Goal: Information Seeking & Learning: Learn about a topic

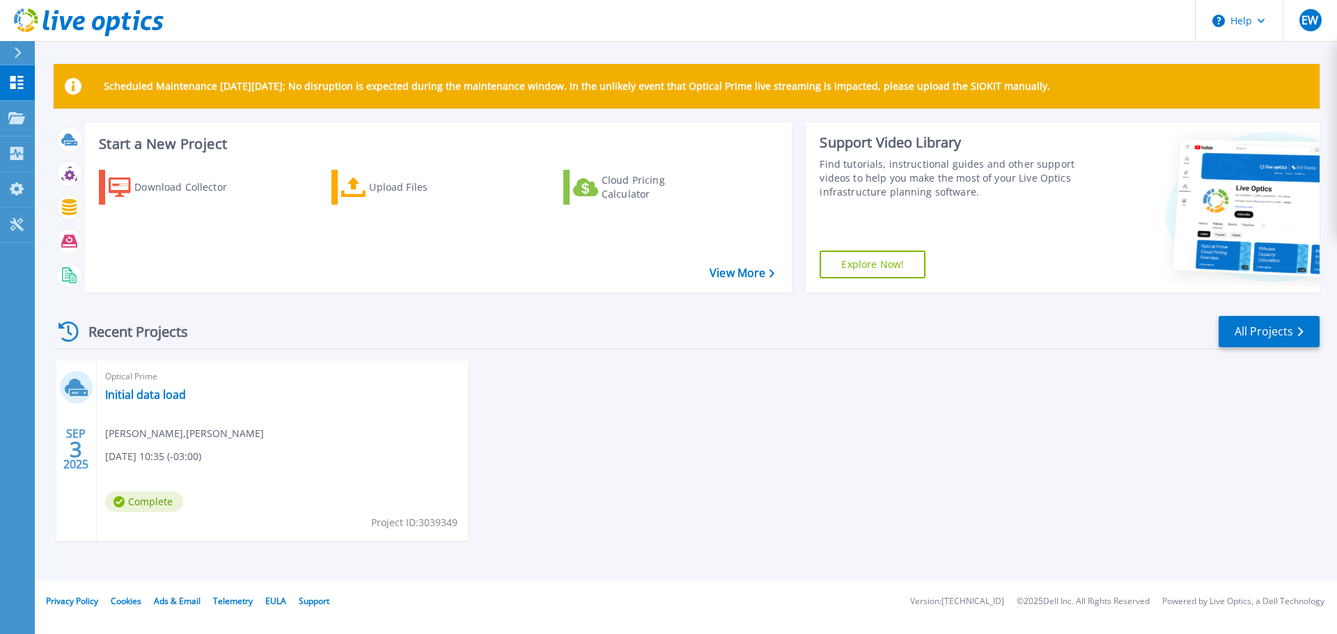
click at [143, 386] on div "Optical Prime Initial data load Ed White , JD IRVING 09/03/2025, 10:35 (-03:00)…" at bounding box center [282, 451] width 371 height 180
click at [139, 400] on link "Initial data load" at bounding box center [145, 395] width 81 height 14
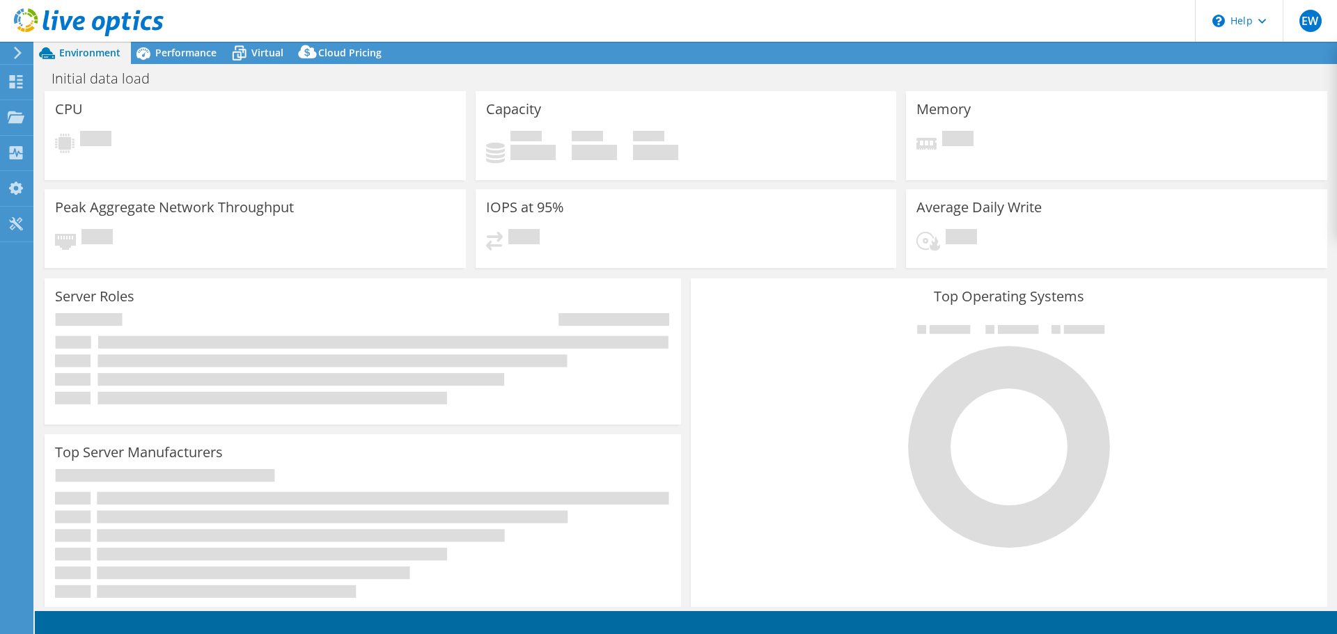
select select "USD"
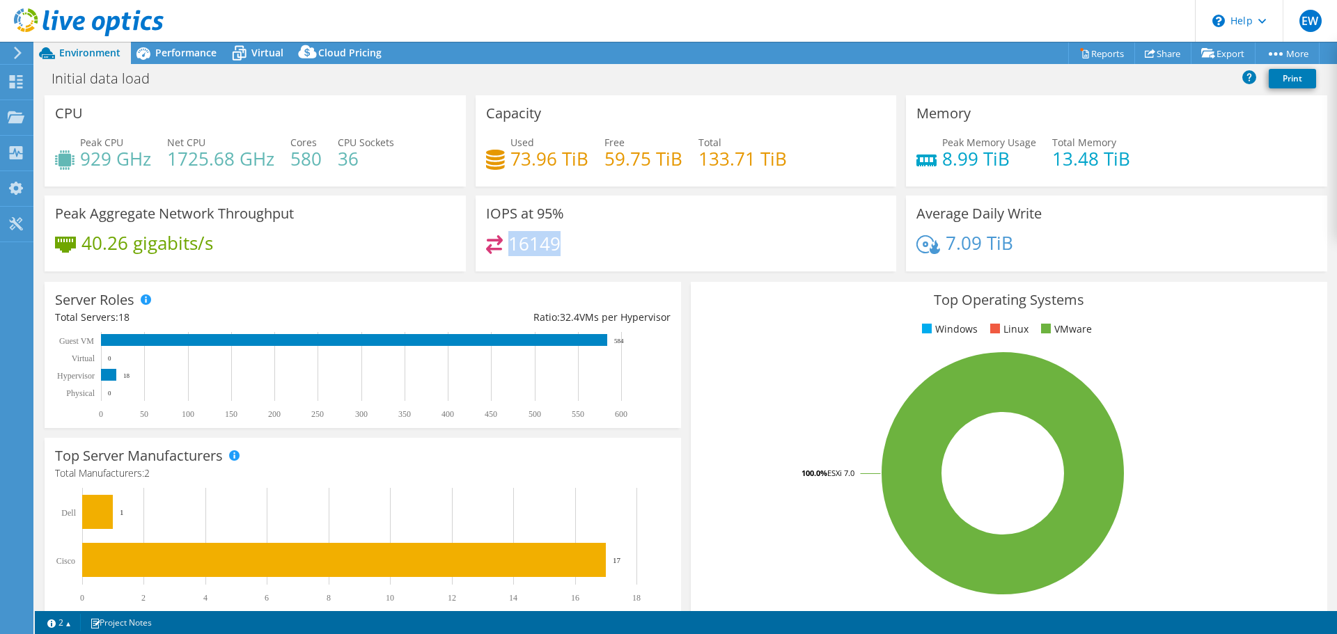
drag, startPoint x: 554, startPoint y: 242, endPoint x: 506, endPoint y: 242, distance: 48.0
click at [508, 242] on h4 "16149" at bounding box center [534, 243] width 52 height 15
drag, startPoint x: 558, startPoint y: 214, endPoint x: 488, endPoint y: 218, distance: 70.4
click at [488, 218] on h3 "IOPS at 95%" at bounding box center [525, 213] width 78 height 15
click at [619, 230] on div "IOPS at 95% 16149" at bounding box center [686, 234] width 421 height 76
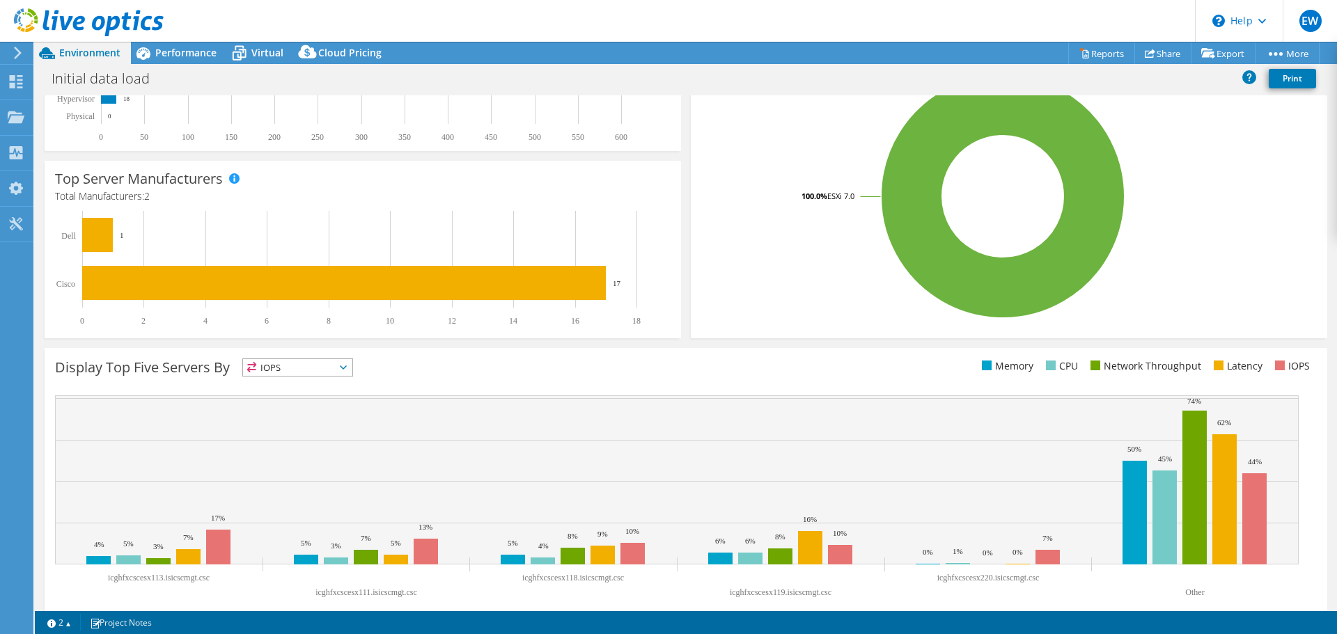
scroll to position [295, 0]
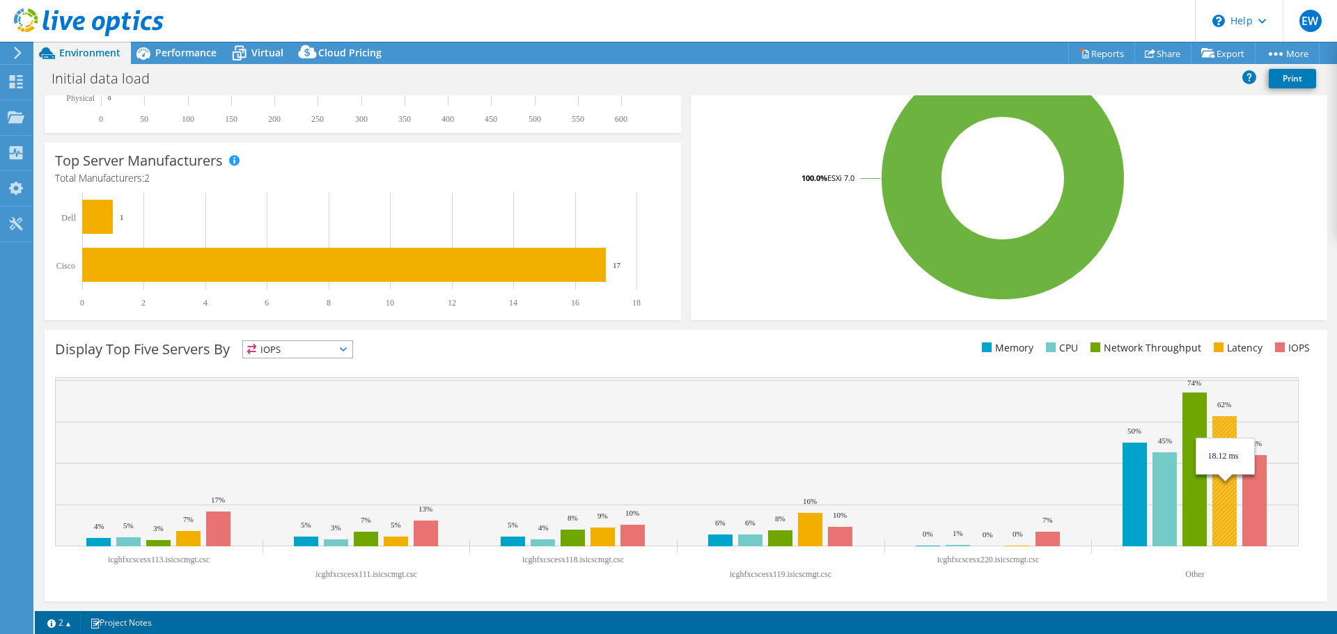
click at [1223, 424] on rect at bounding box center [1224, 481] width 24 height 130
click at [320, 347] on span "IOPS" at bounding box center [297, 349] width 109 height 17
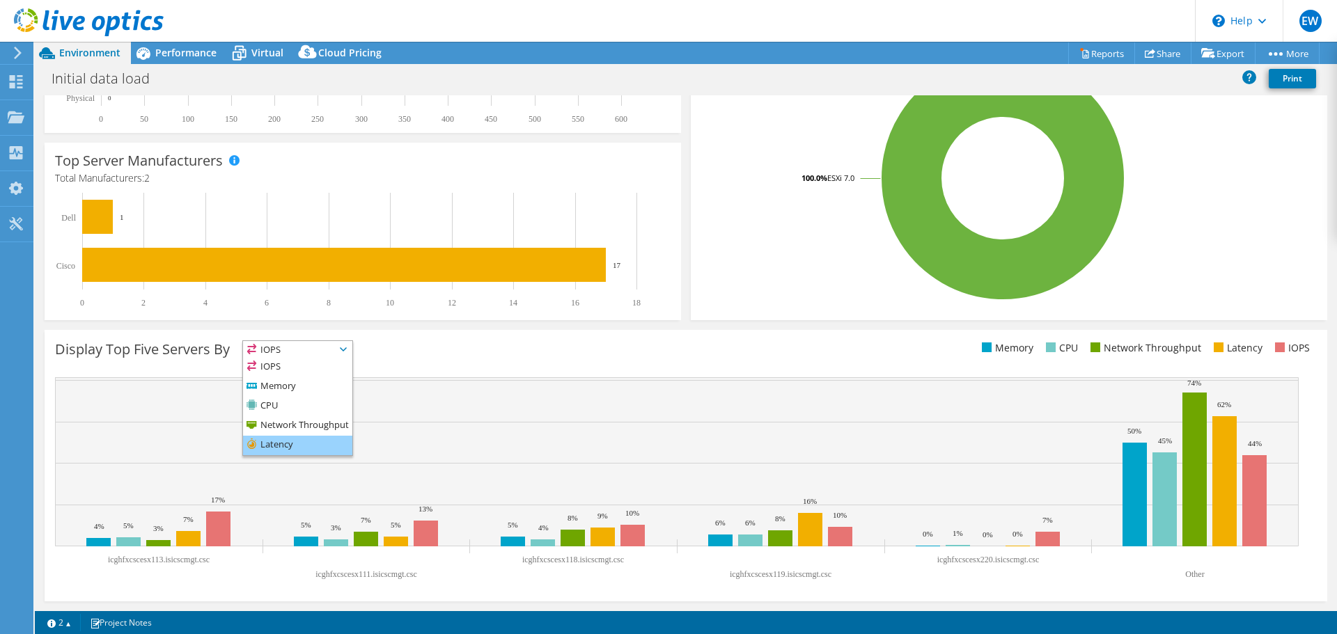
click at [276, 445] on li "Latency" at bounding box center [297, 445] width 109 height 19
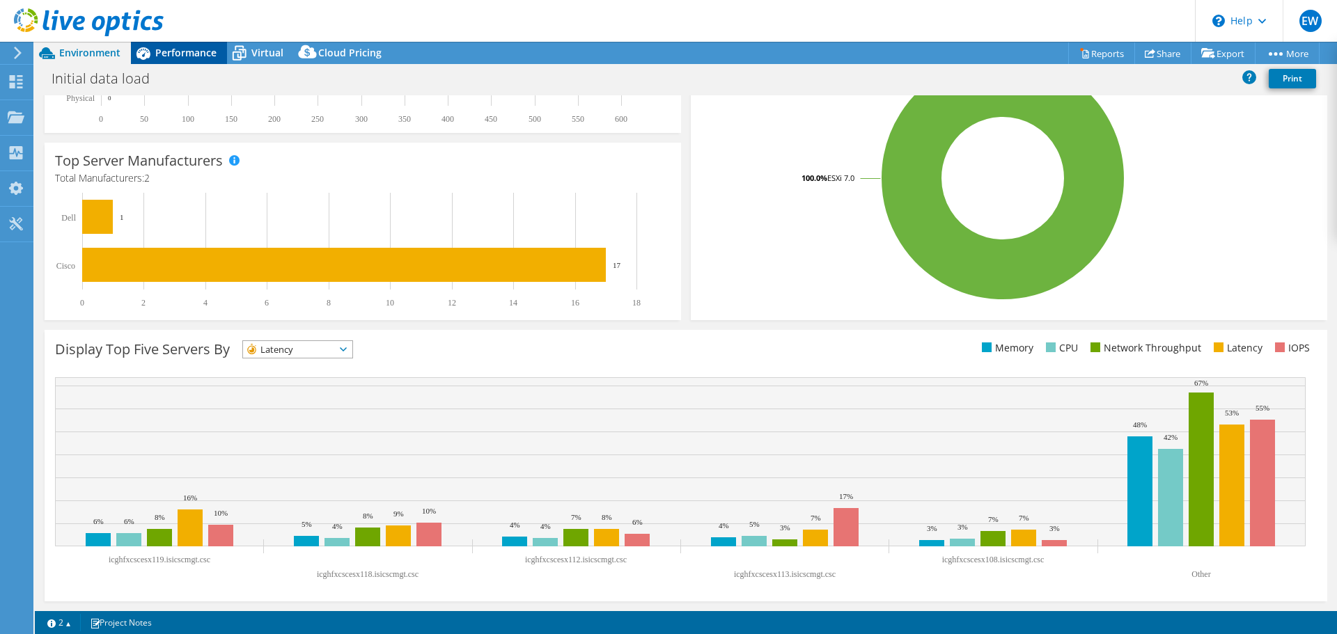
click at [185, 49] on span "Performance" at bounding box center [185, 52] width 61 height 13
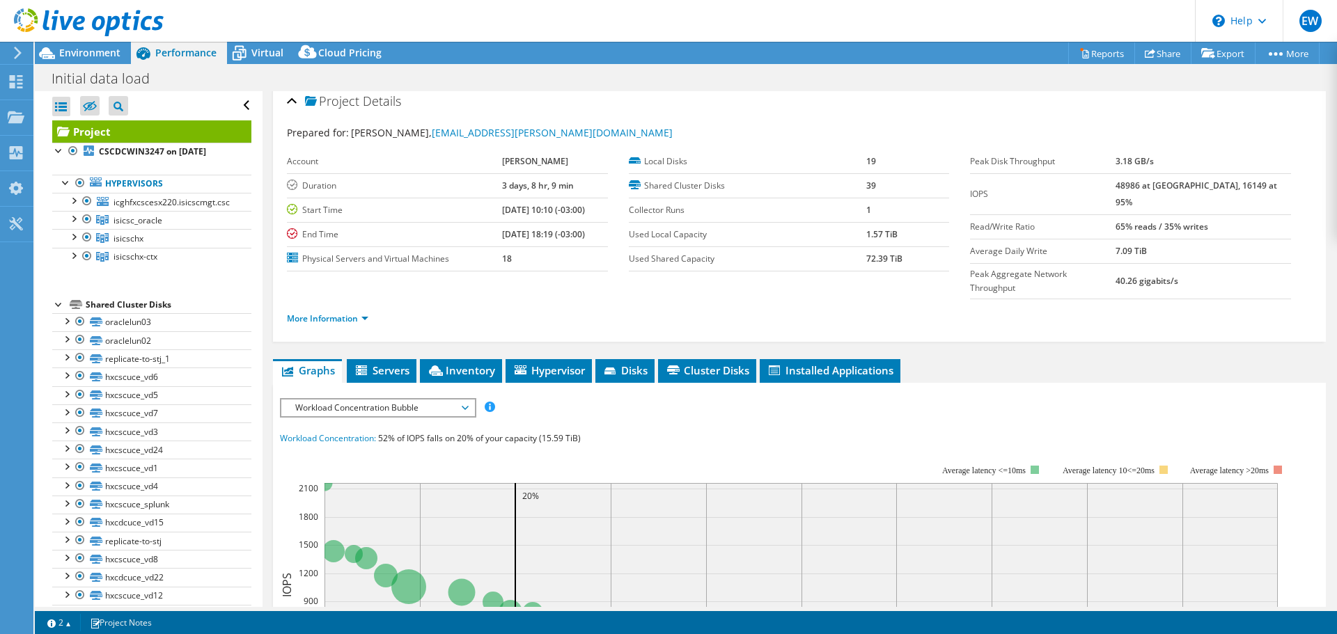
scroll to position [0, 0]
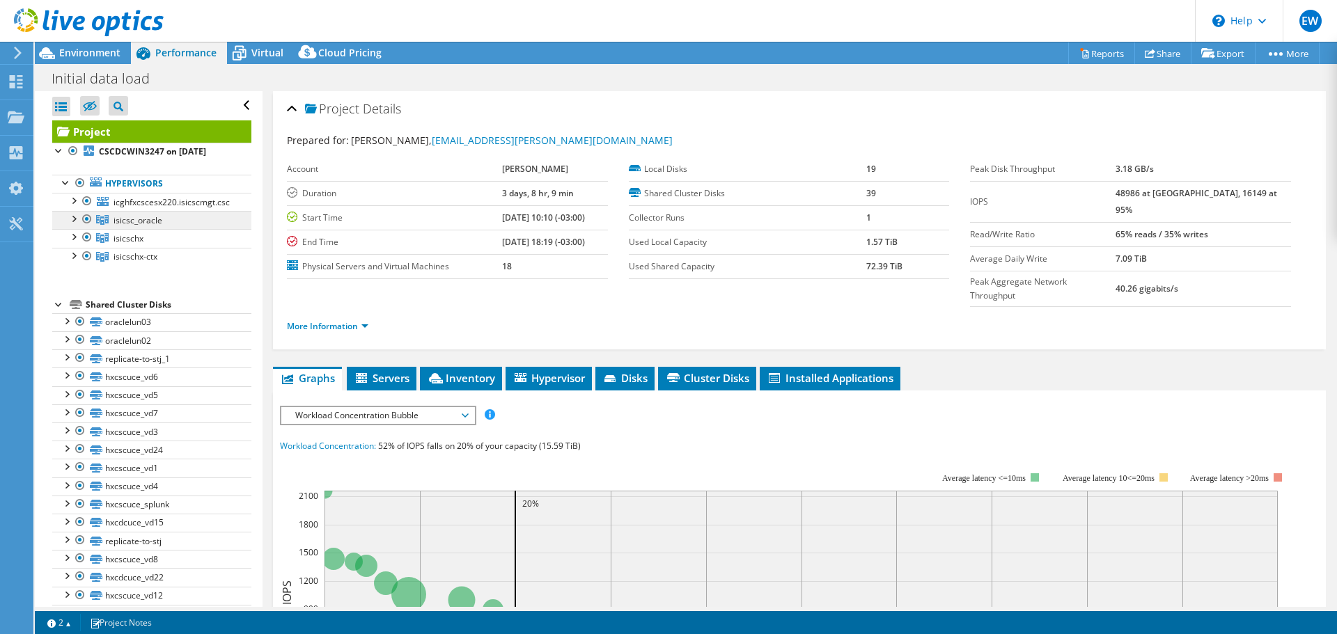
click at [153, 218] on span "isicsc_oracle" at bounding box center [138, 220] width 49 height 12
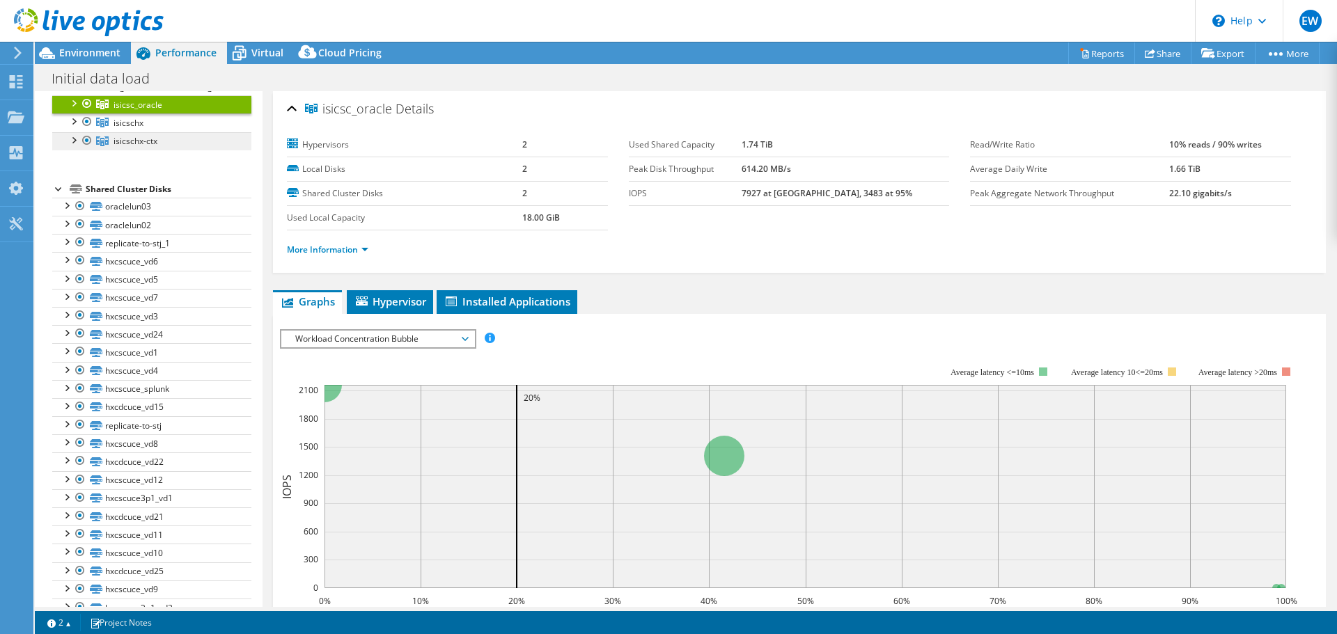
scroll to position [118, 0]
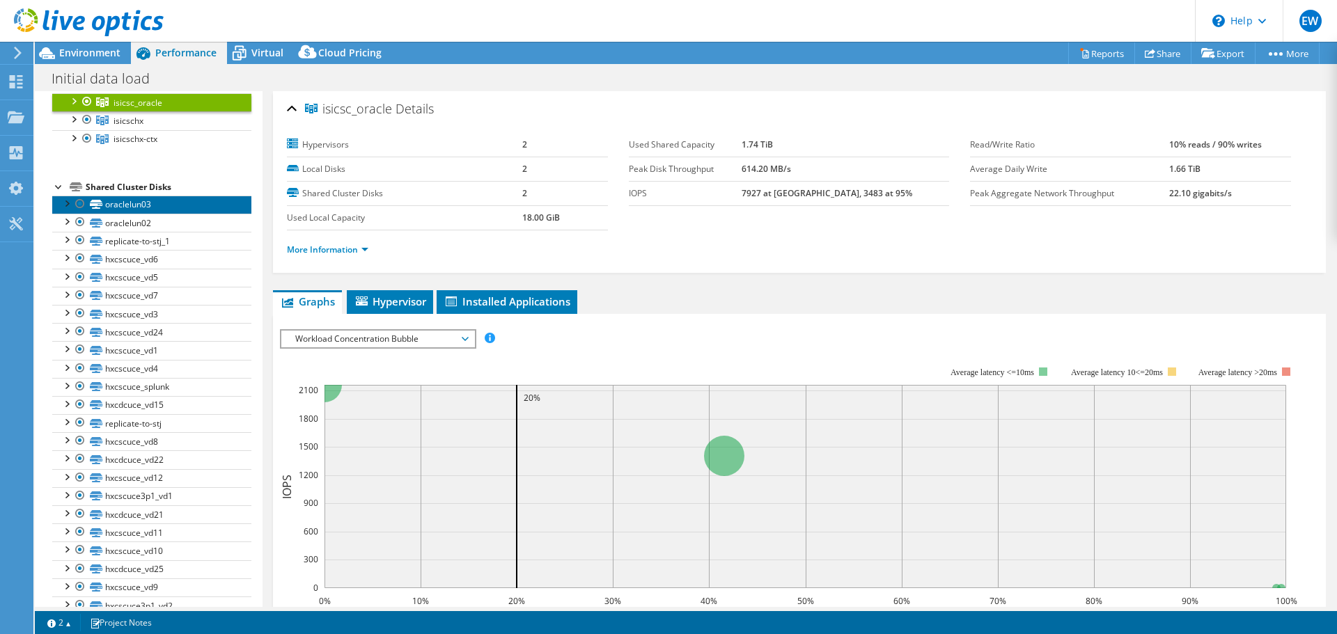
click at [136, 206] on link "oraclelun03" at bounding box center [151, 205] width 199 height 18
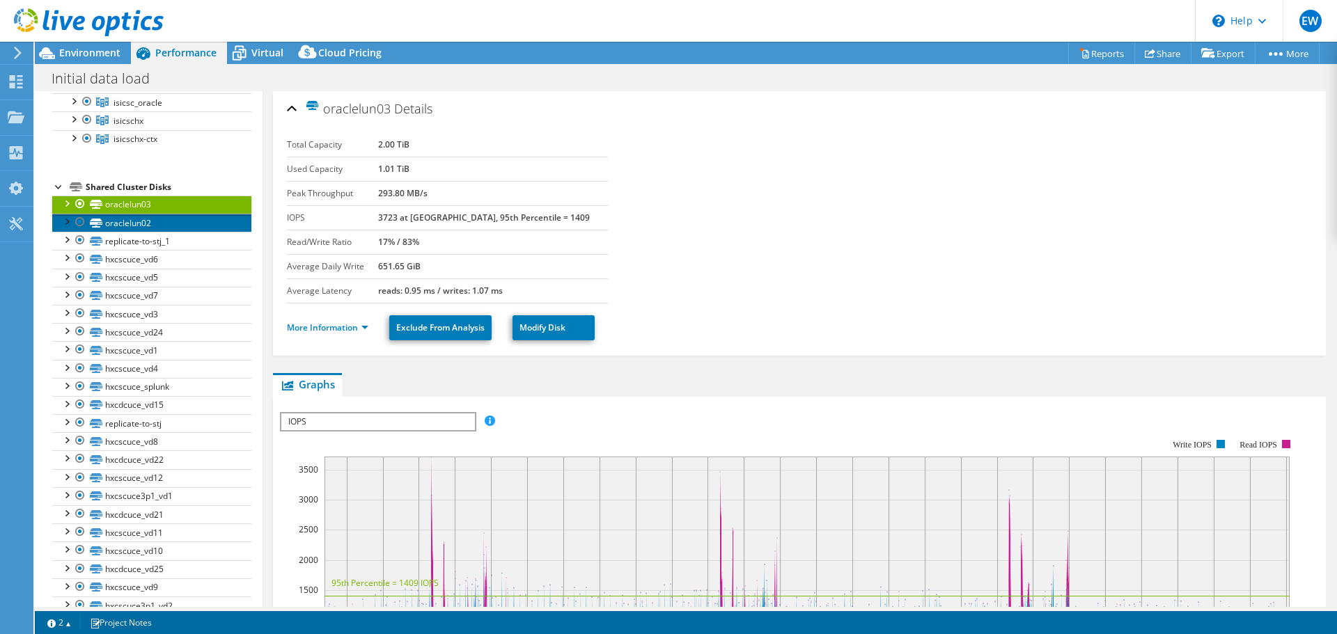
click at [133, 219] on link "oraclelun02" at bounding box center [151, 223] width 199 height 18
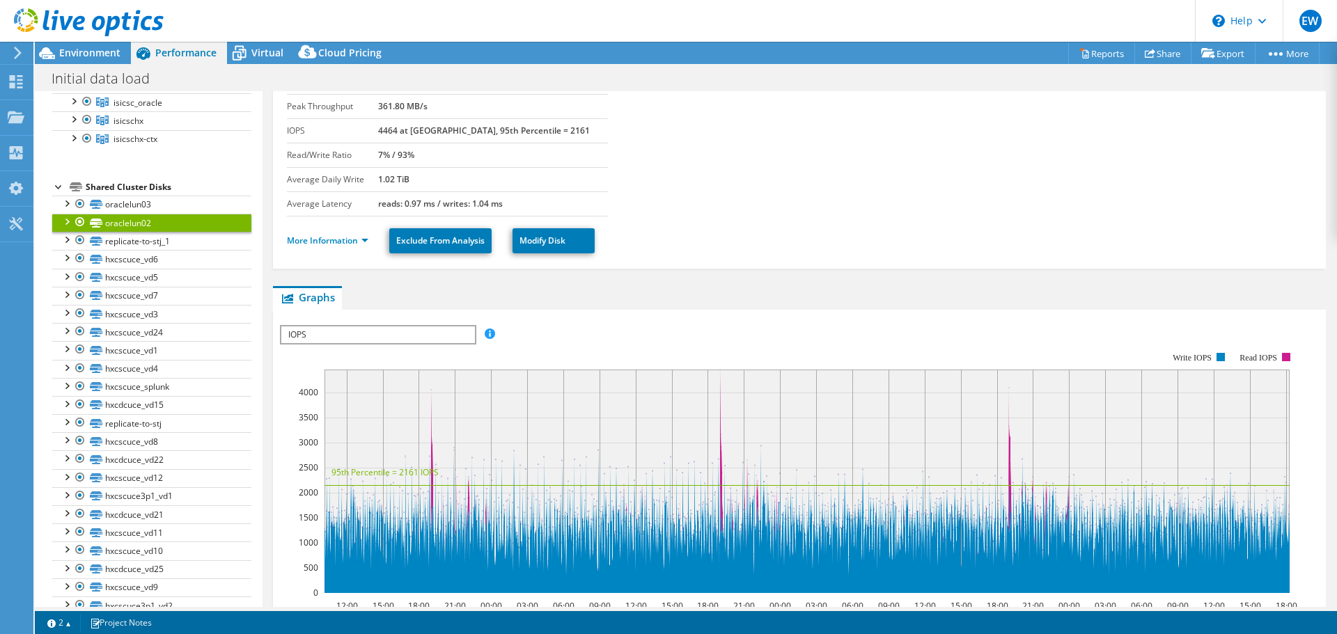
scroll to position [88, 0]
click at [362, 245] on link "More Information" at bounding box center [327, 240] width 81 height 12
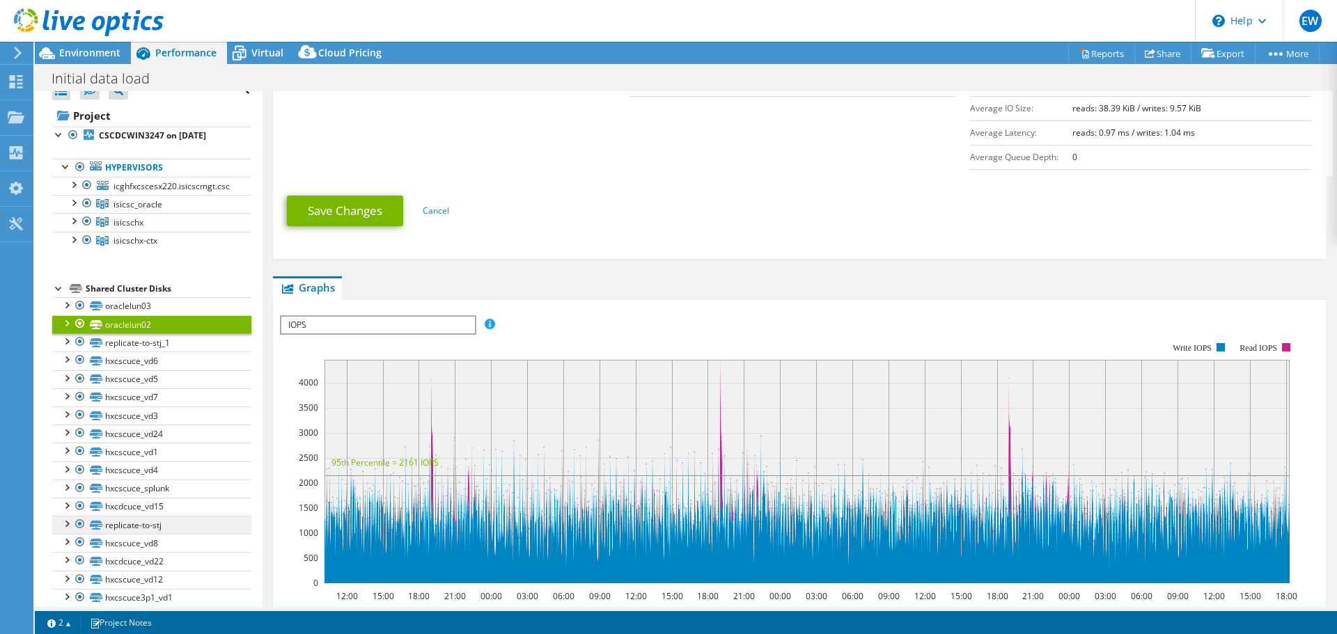
scroll to position [0, 0]
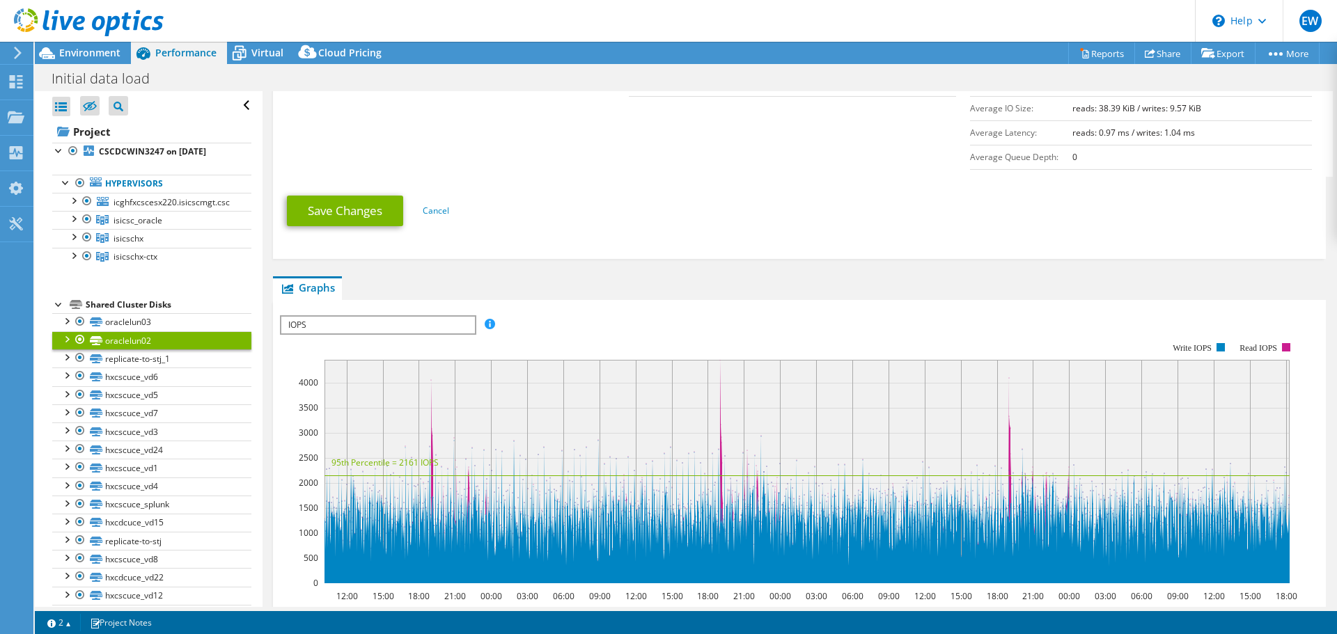
click at [66, 339] on div at bounding box center [66, 338] width 14 height 14
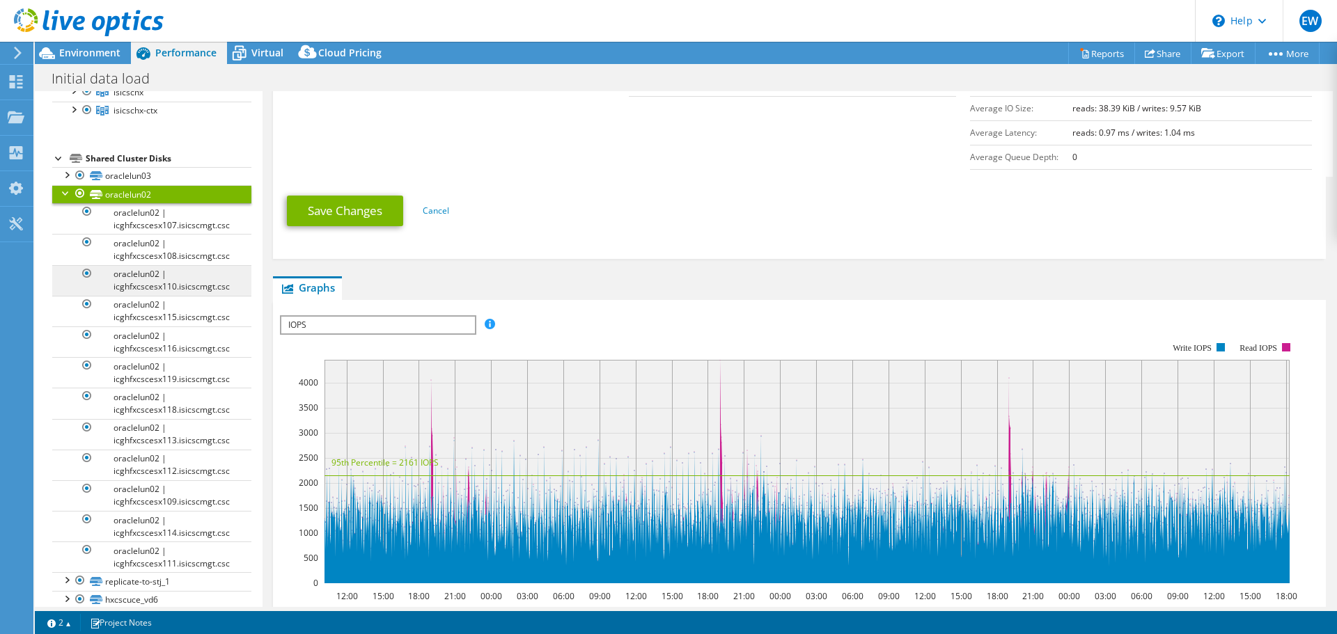
scroll to position [89, 0]
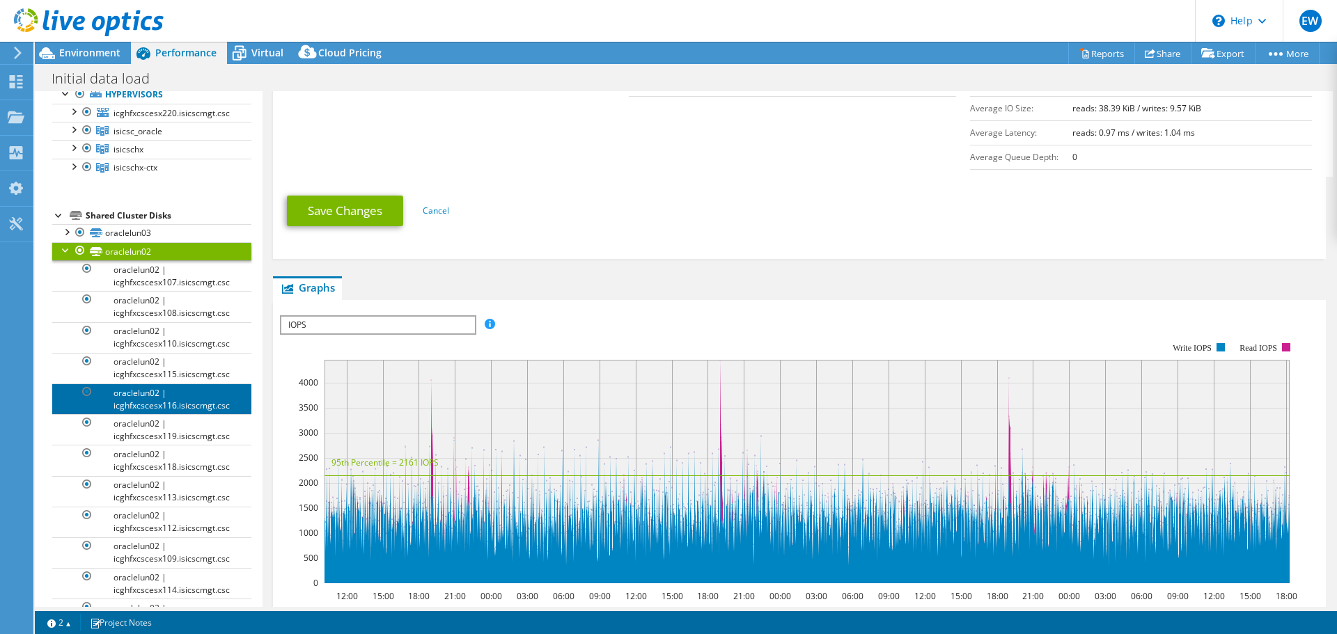
click at [119, 402] on link "oraclelun02 | icghfxcscesx116.isicscmgt.csc" at bounding box center [151, 399] width 199 height 31
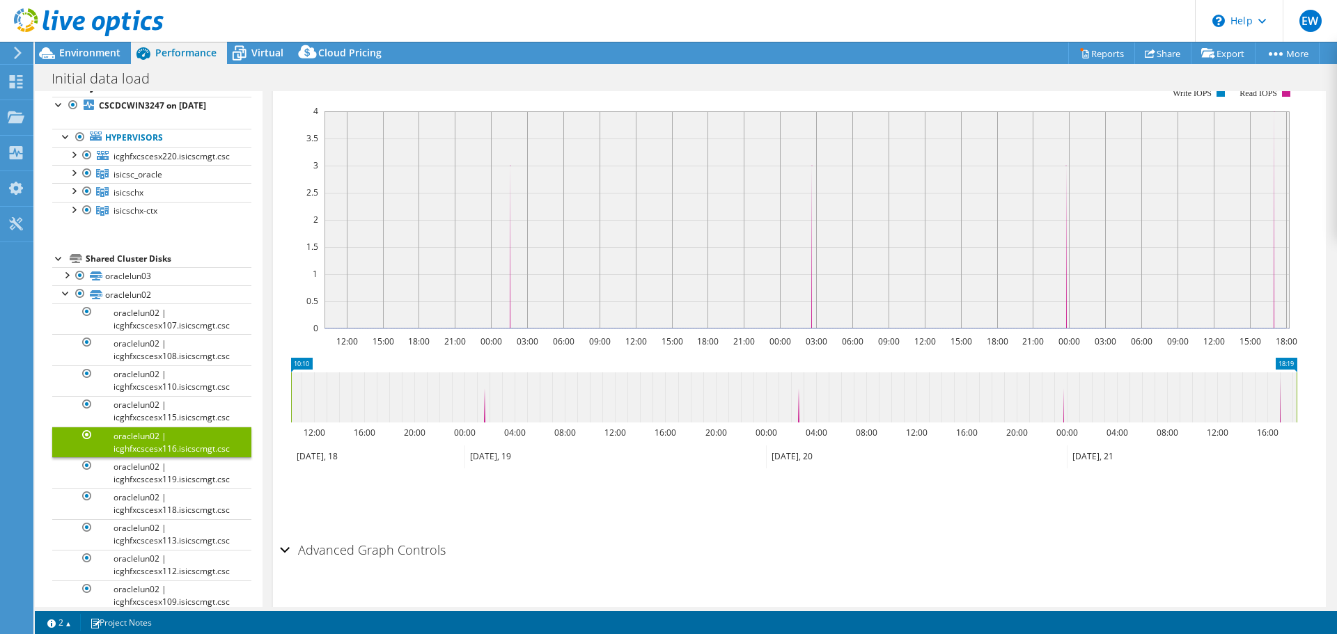
scroll to position [0, 0]
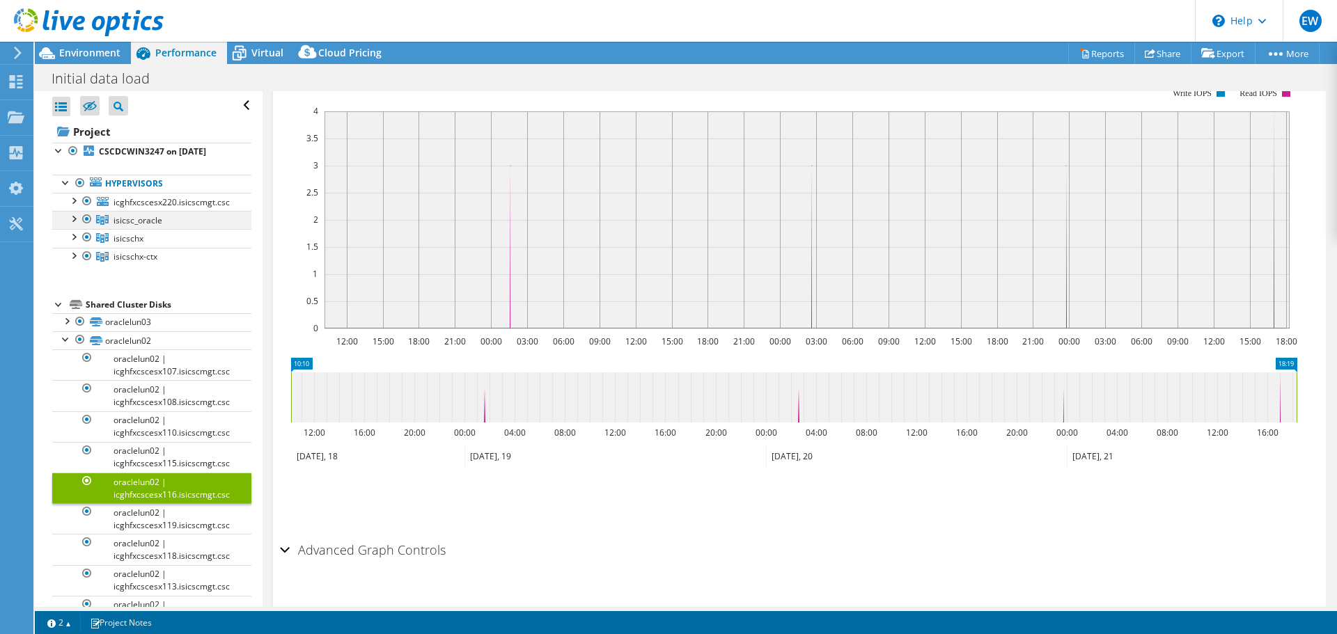
click at [77, 217] on div at bounding box center [73, 218] width 14 height 14
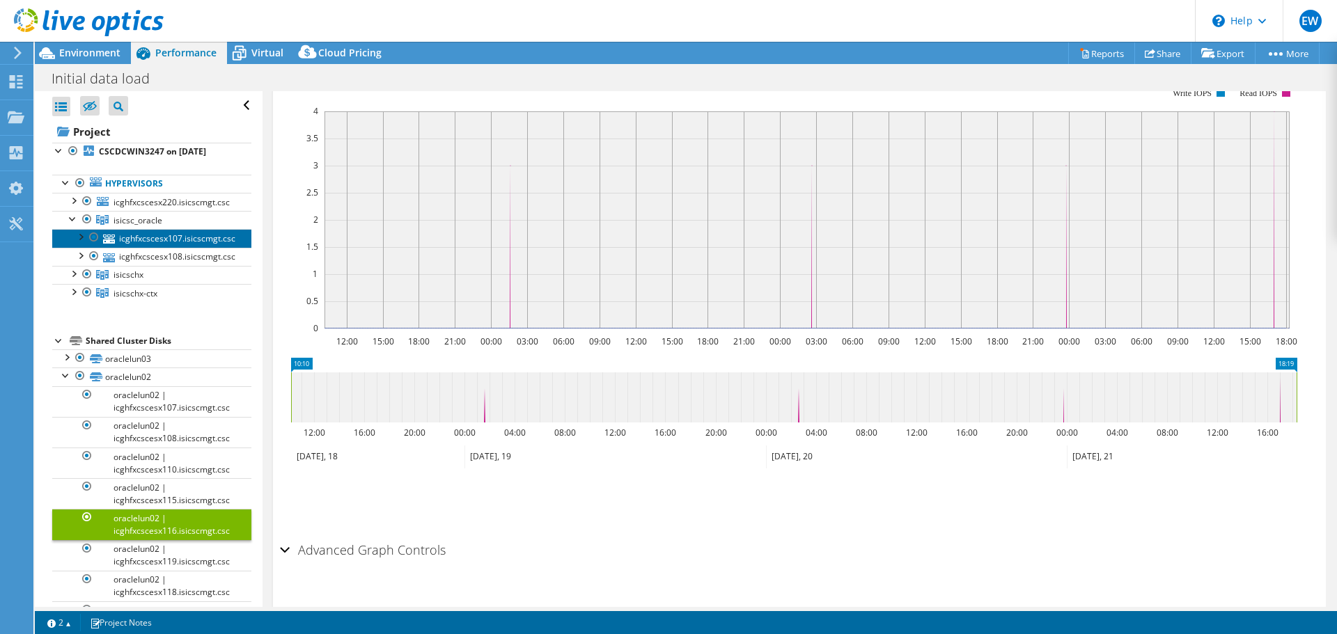
click at [157, 236] on link "icghfxcscesx107.isicscmgt.csc" at bounding box center [151, 238] width 199 height 18
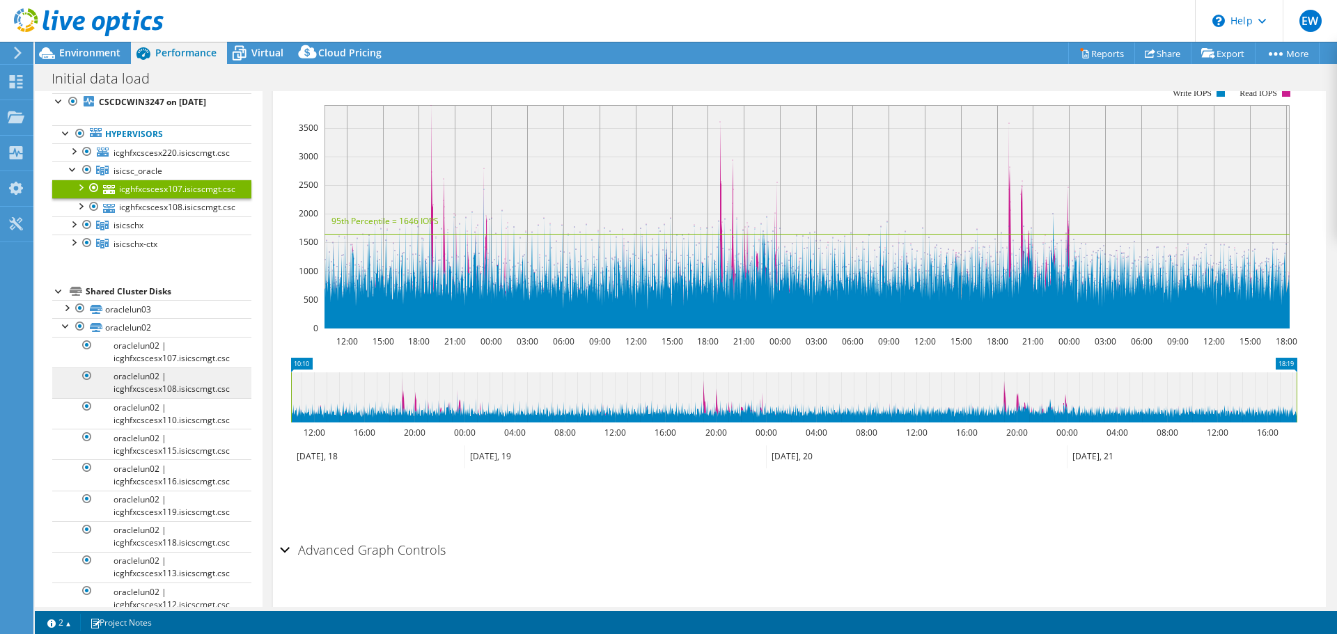
scroll to position [50, 0]
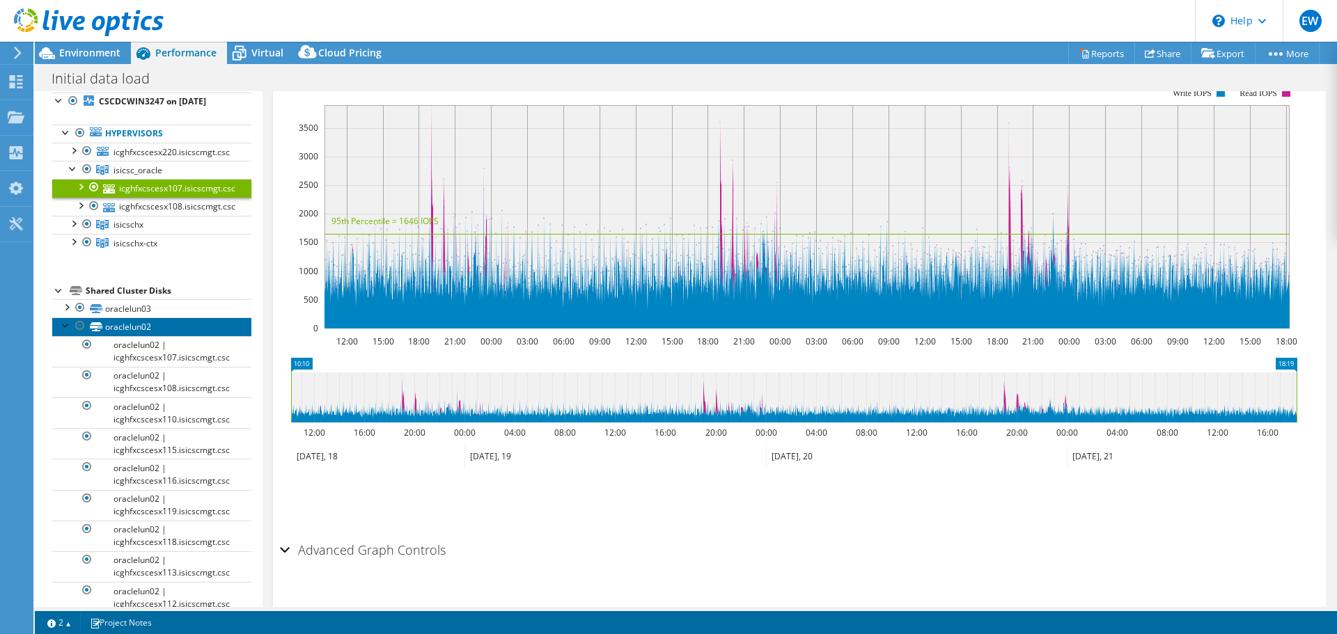
click at [114, 324] on link "oraclelun02" at bounding box center [151, 327] width 199 height 18
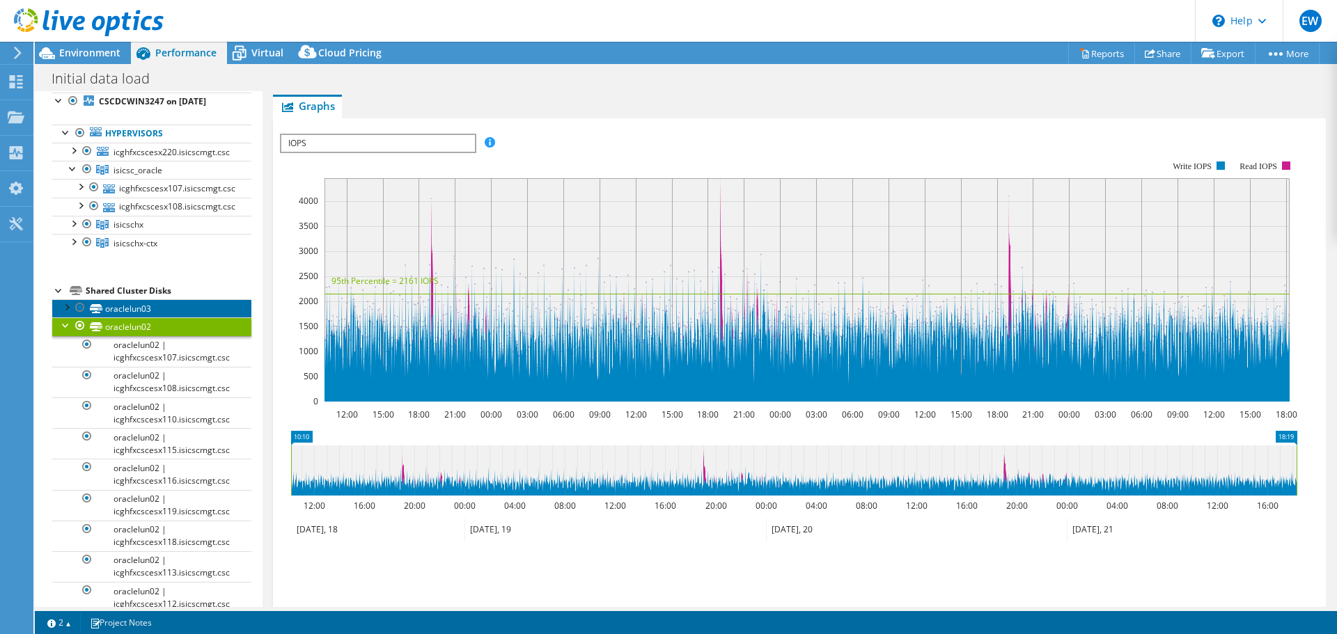
scroll to position [352, 0]
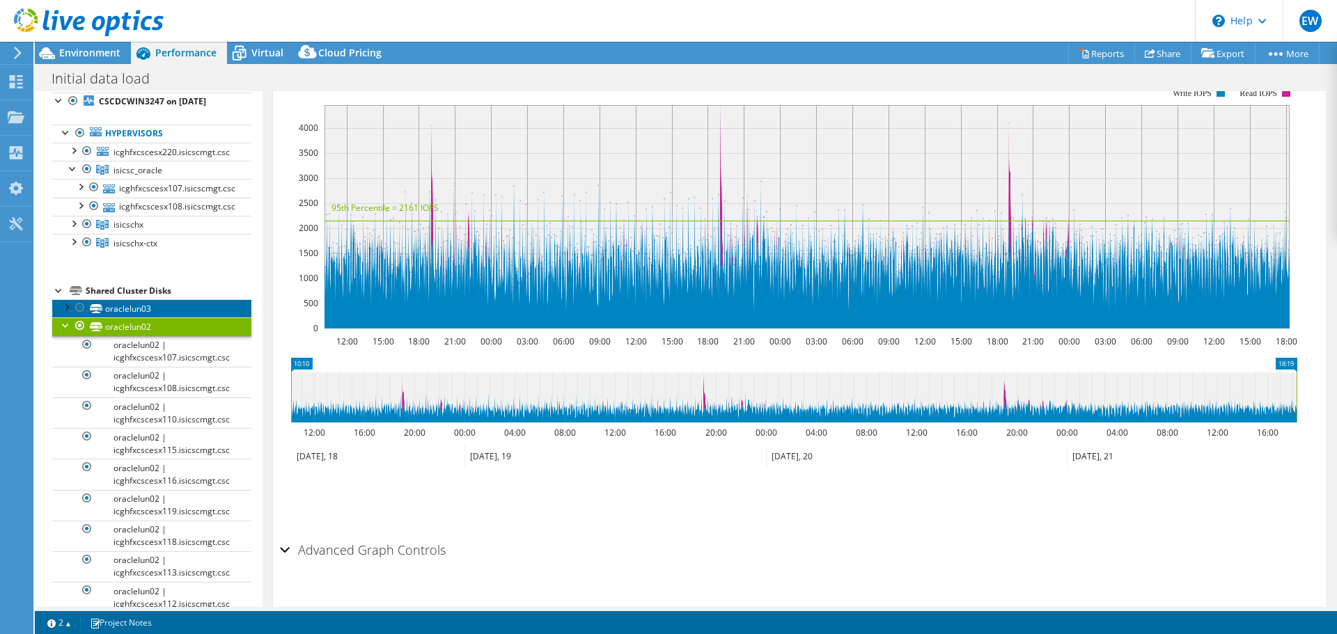
click at [130, 311] on link "oraclelun03" at bounding box center [151, 308] width 199 height 18
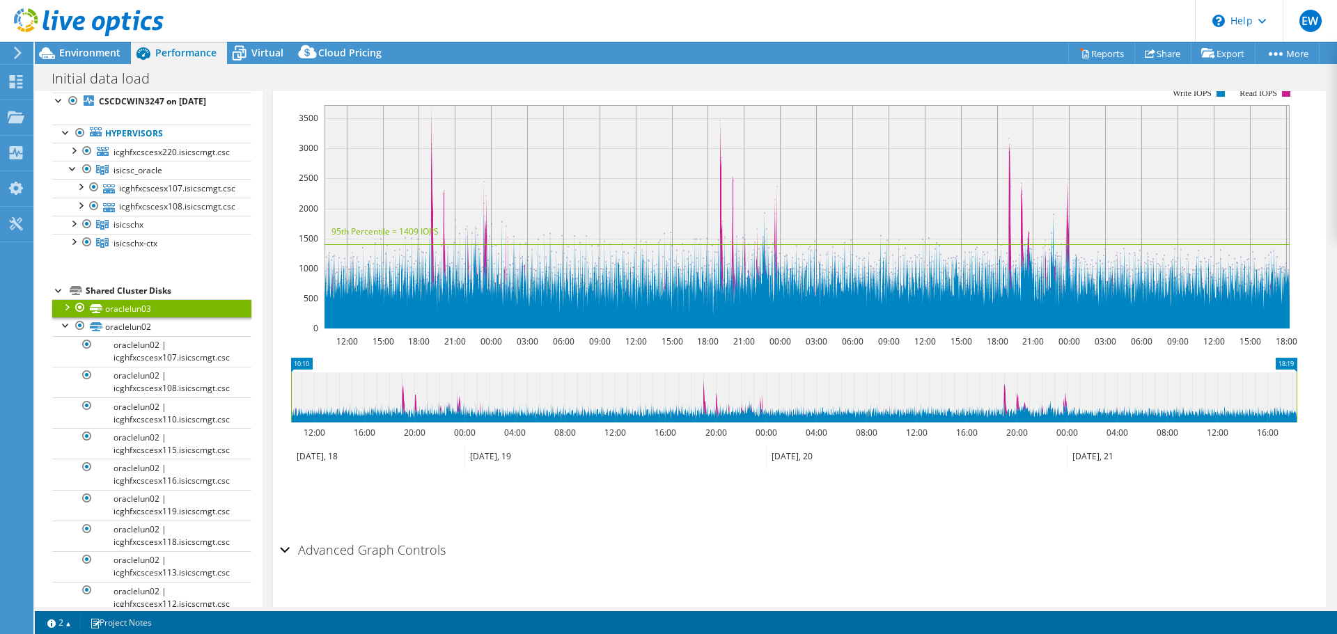
click at [71, 306] on div at bounding box center [66, 306] width 14 height 14
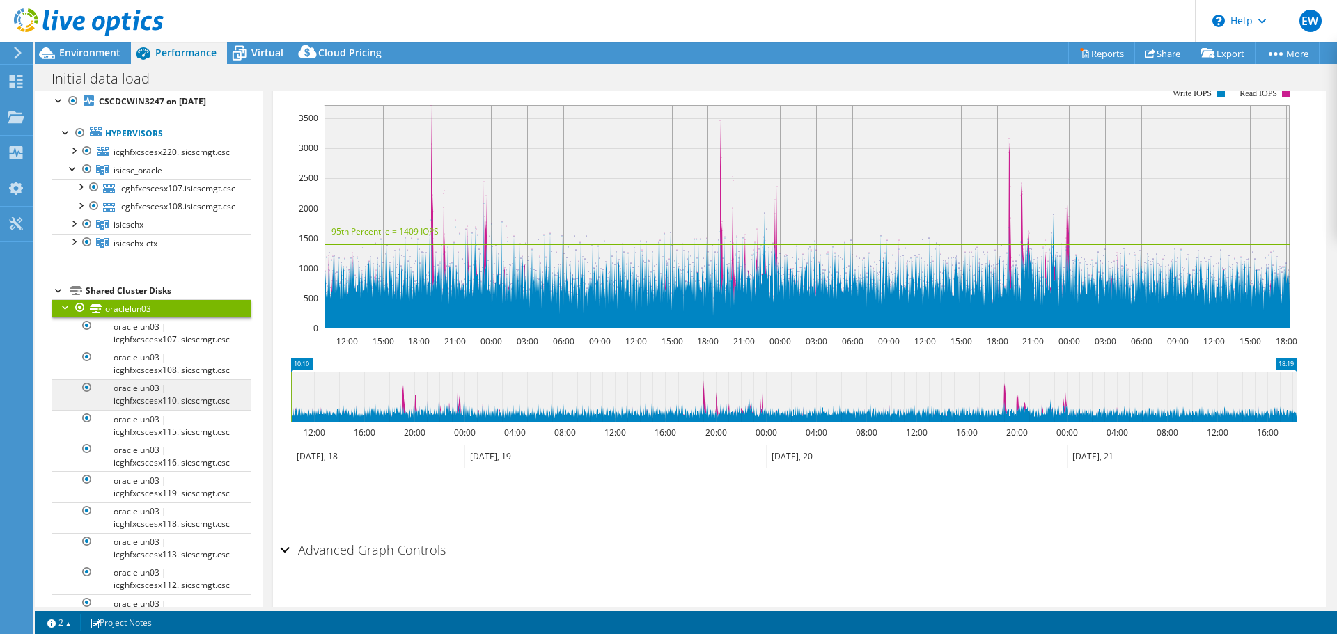
scroll to position [70, 0]
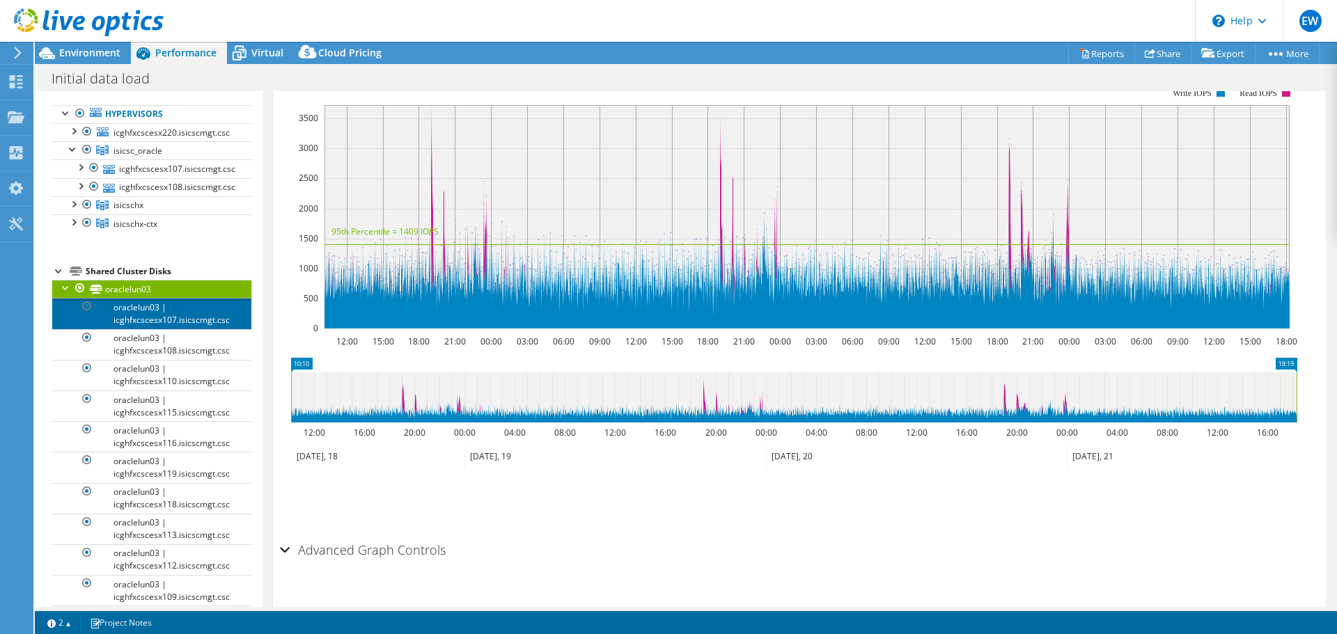
click at [147, 308] on link "oraclelun03 | icghfxcscesx107.isicscmgt.csc" at bounding box center [151, 313] width 199 height 31
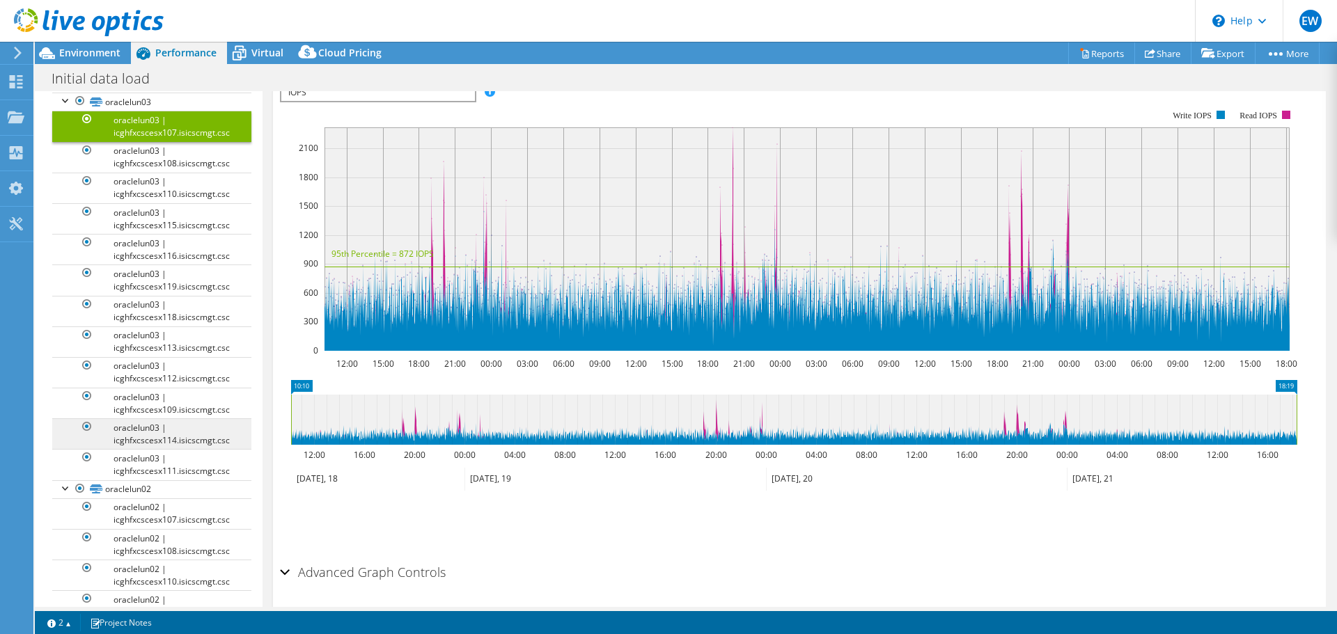
scroll to position [258, 0]
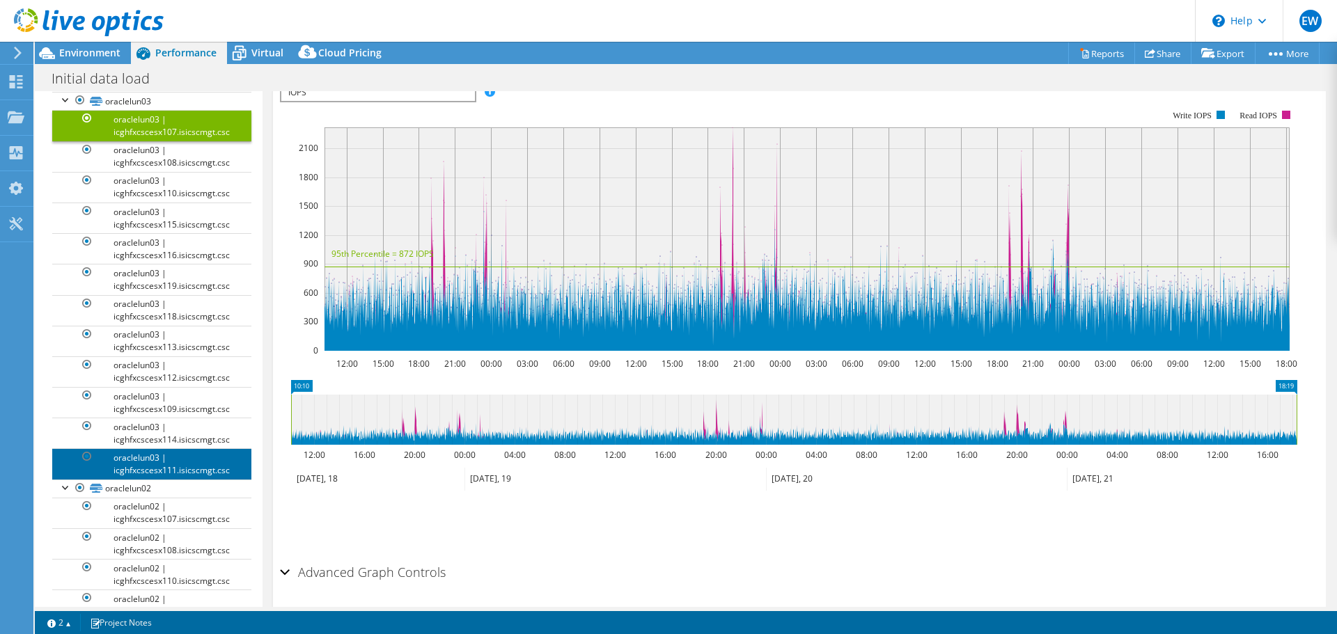
click at [155, 459] on link "oraclelun03 | icghfxcscesx111.isicscmgt.csc" at bounding box center [151, 463] width 199 height 31
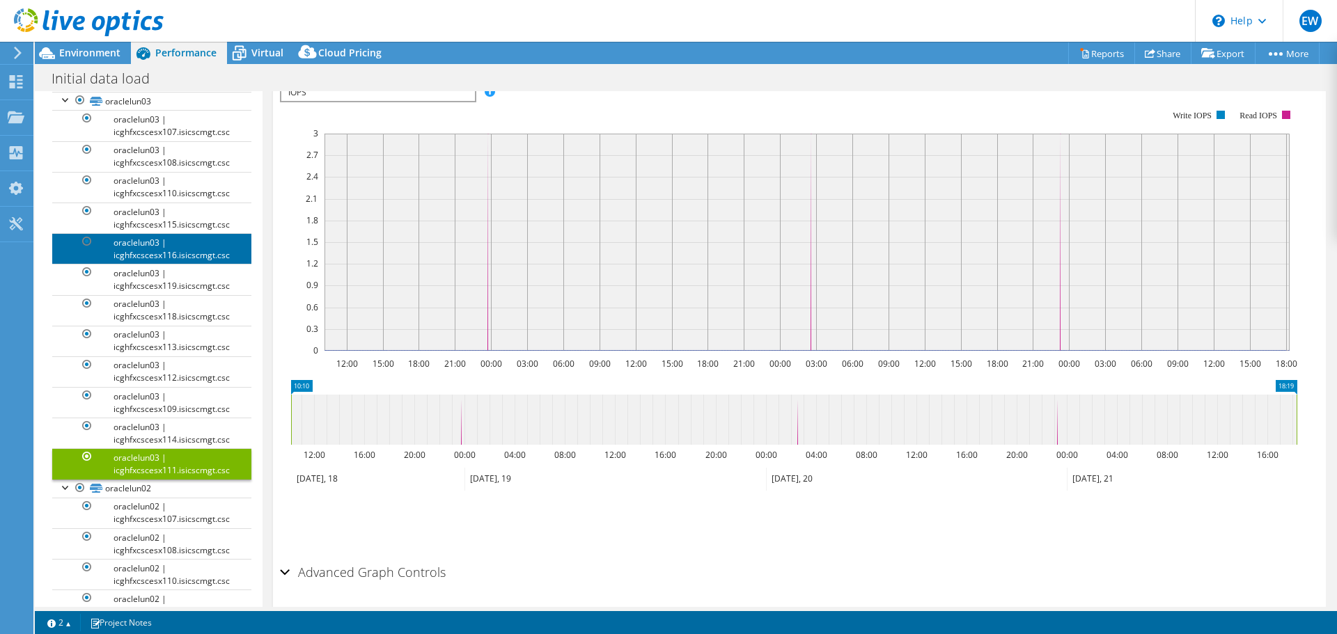
click at [150, 246] on link "oraclelun03 | icghfxcscesx116.isicscmgt.csc" at bounding box center [151, 248] width 199 height 31
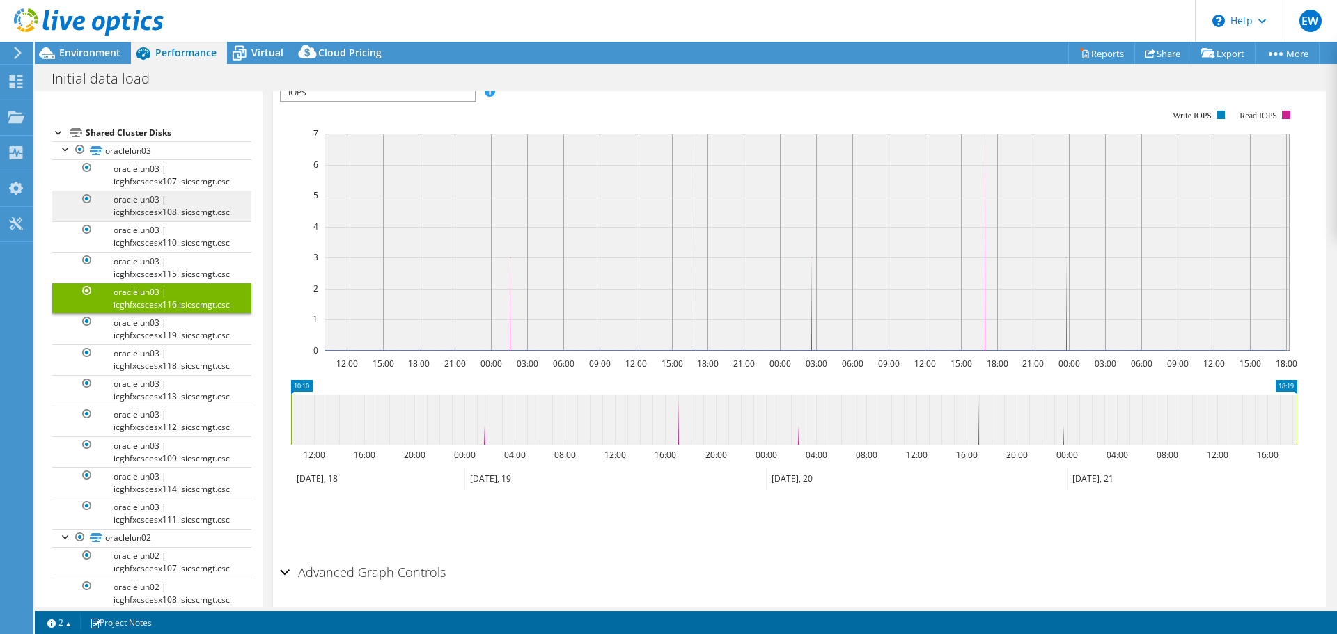
scroll to position [208, 0]
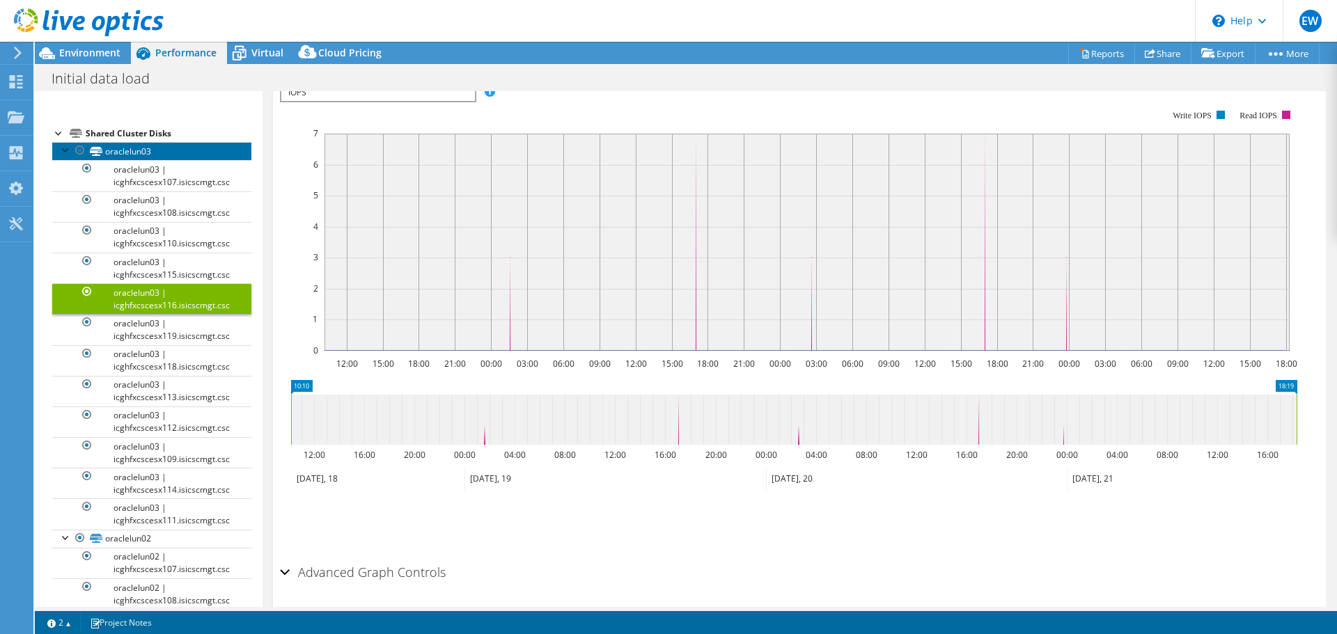
click at [136, 142] on link "oraclelun03" at bounding box center [151, 151] width 199 height 18
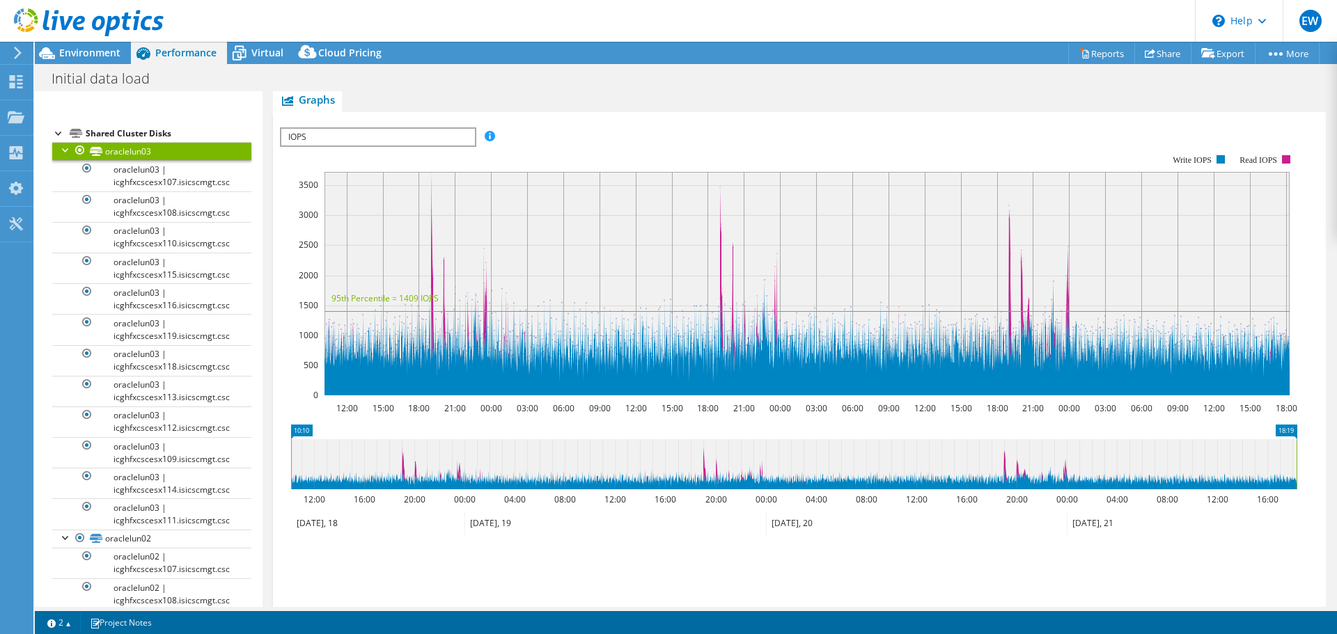
scroll to position [283, 0]
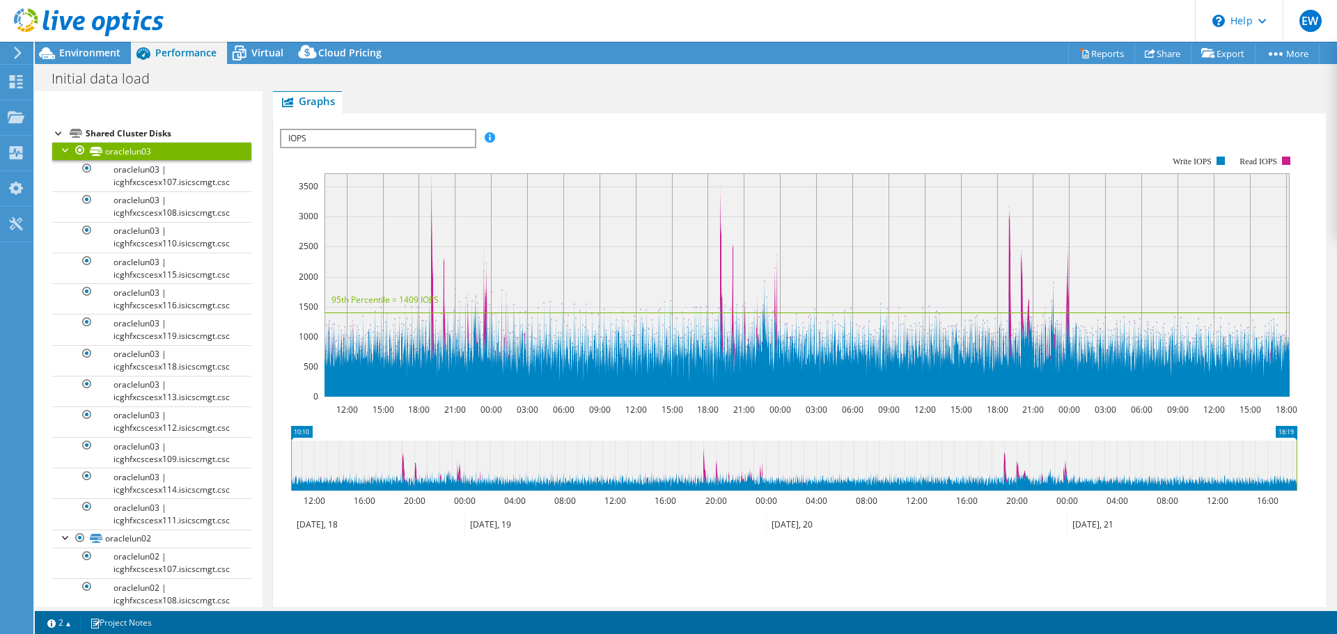
click at [447, 141] on span "IOPS" at bounding box center [377, 138] width 193 height 17
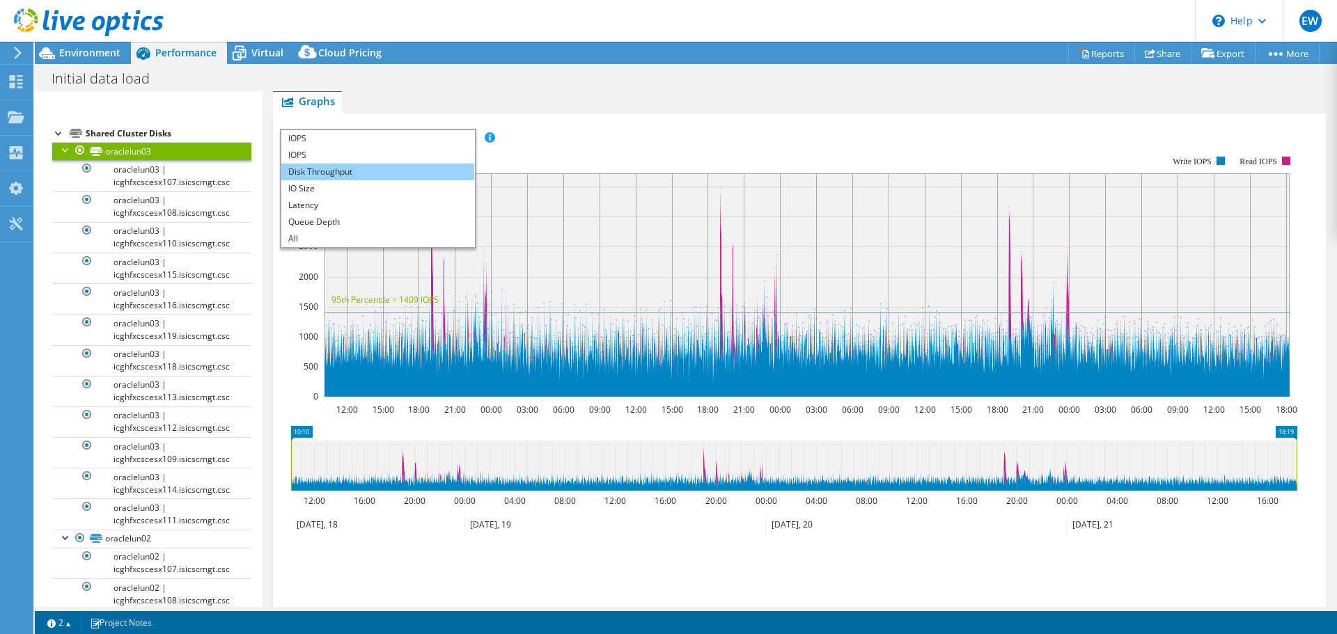
click at [382, 169] on li "Disk Throughput" at bounding box center [377, 172] width 193 height 17
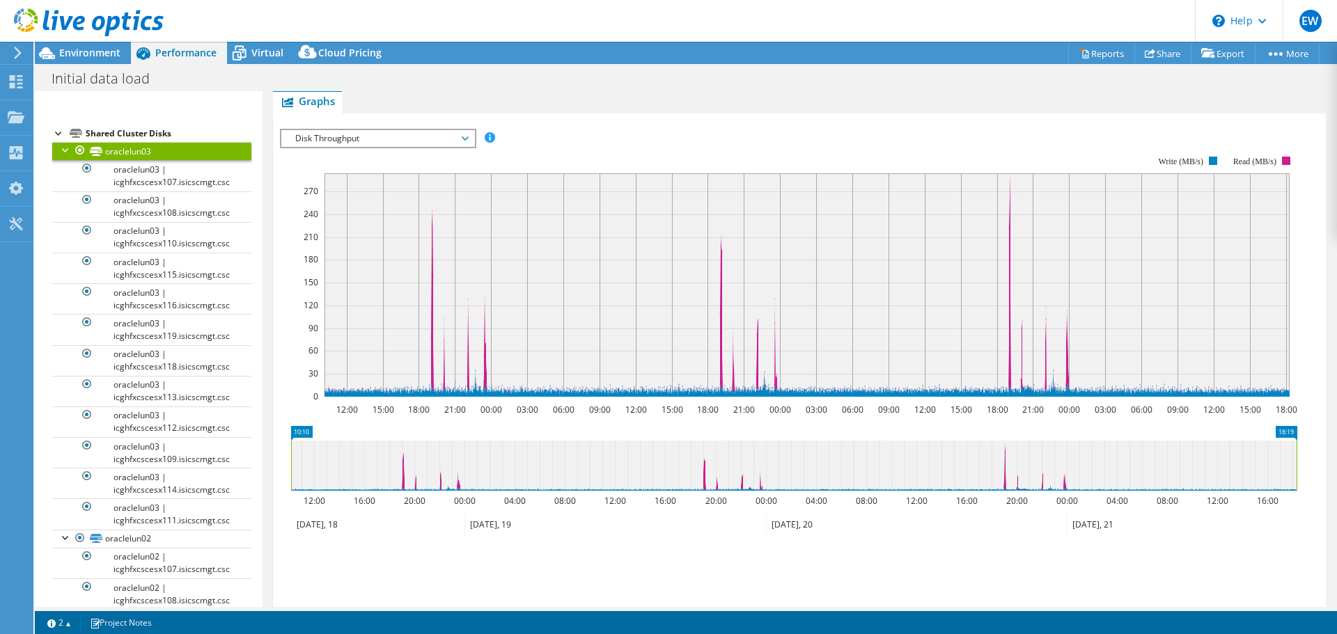
click at [471, 144] on span "Disk Throughput" at bounding box center [377, 138] width 193 height 17
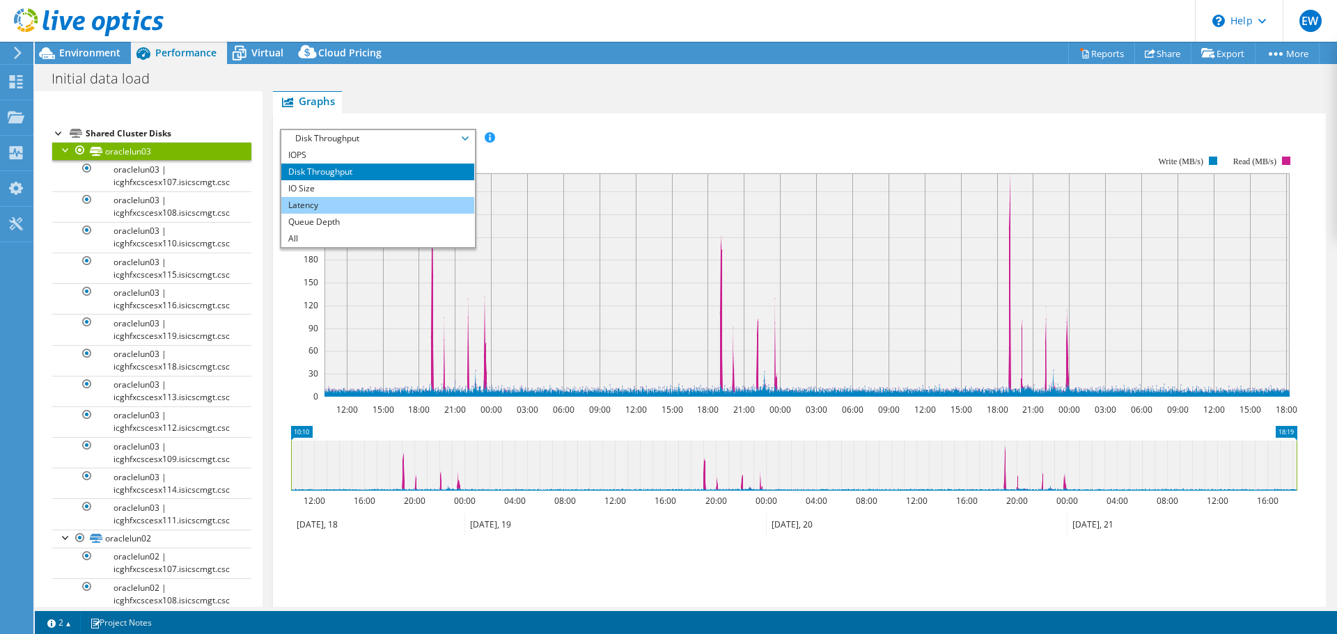
click at [370, 208] on li "Latency" at bounding box center [377, 205] width 193 height 17
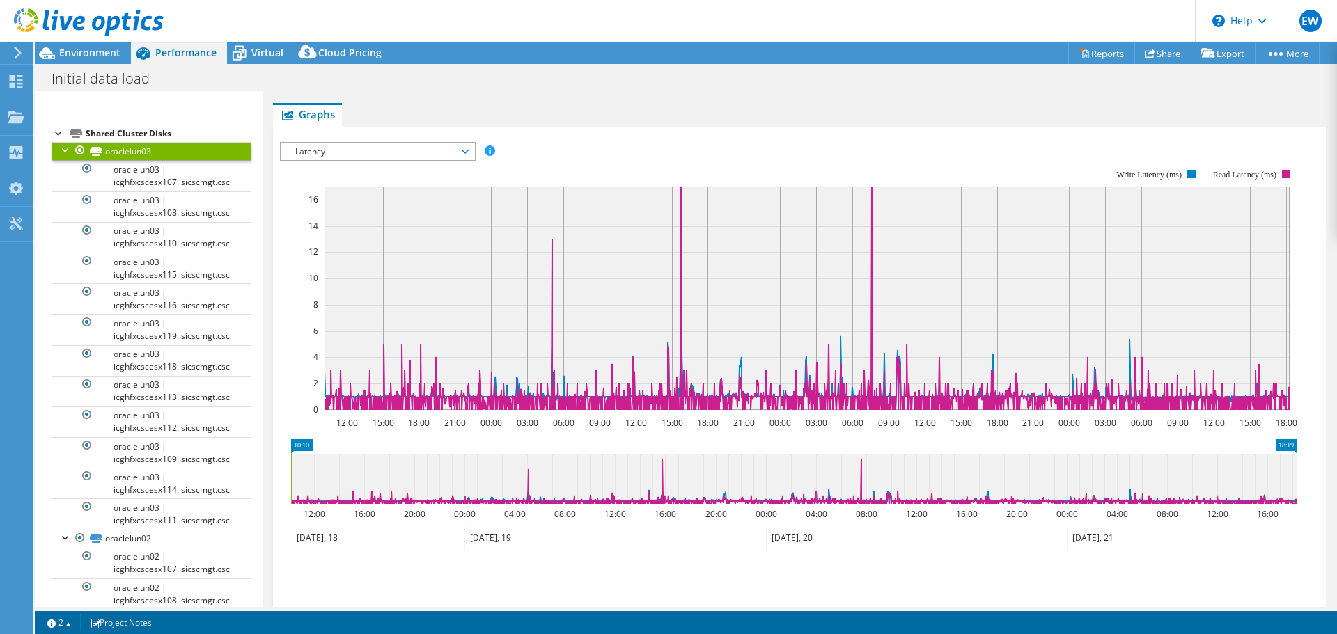
scroll to position [270, 0]
click at [143, 154] on link "oraclelun03" at bounding box center [151, 151] width 199 height 18
click at [57, 135] on div at bounding box center [59, 132] width 14 height 14
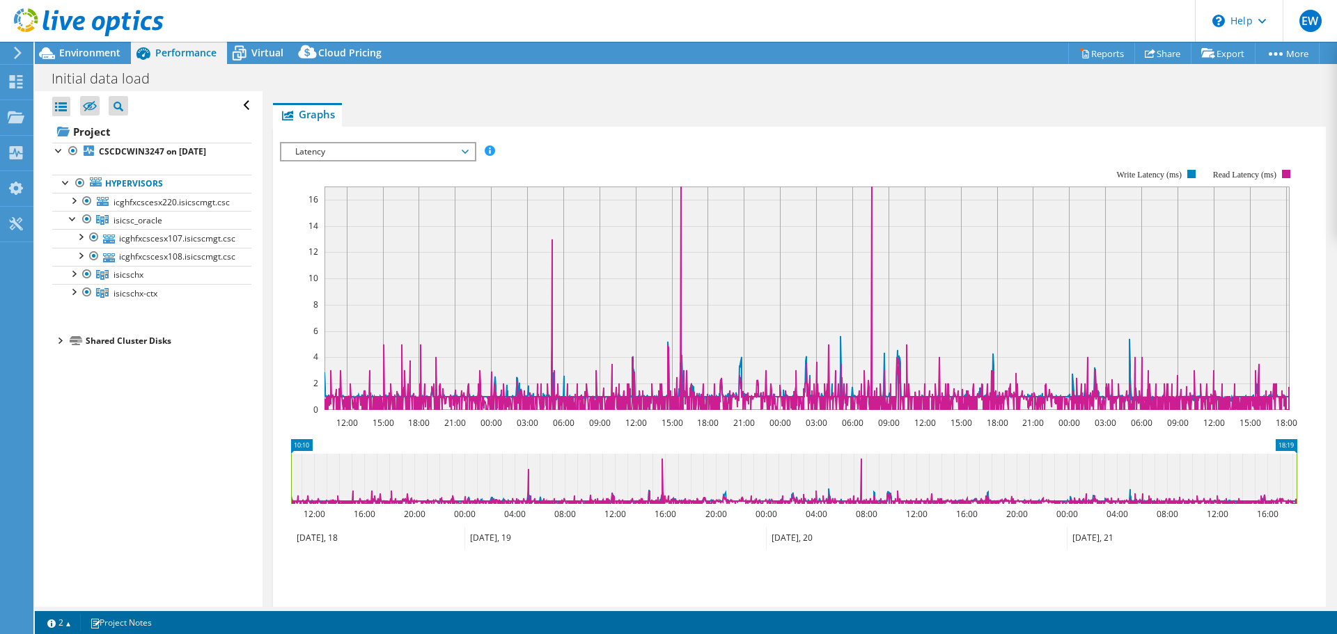
click at [56, 343] on div at bounding box center [59, 340] width 14 height 14
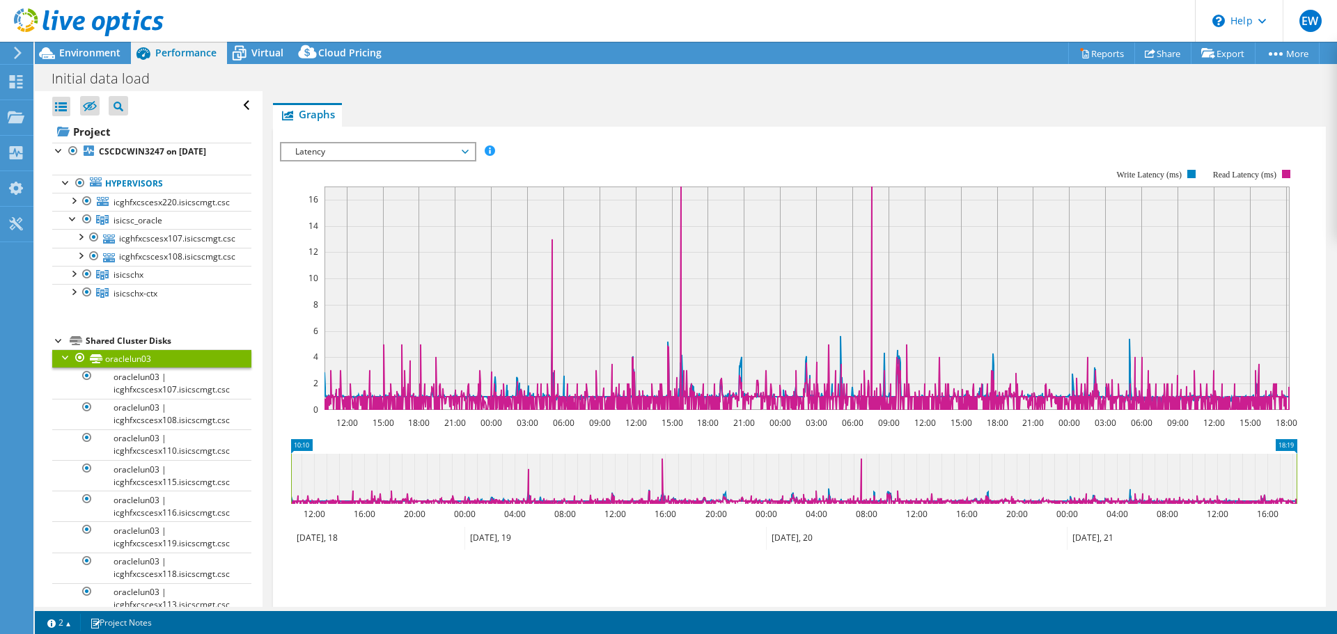
click at [68, 358] on div at bounding box center [66, 357] width 14 height 14
click at [64, 377] on div at bounding box center [66, 375] width 14 height 14
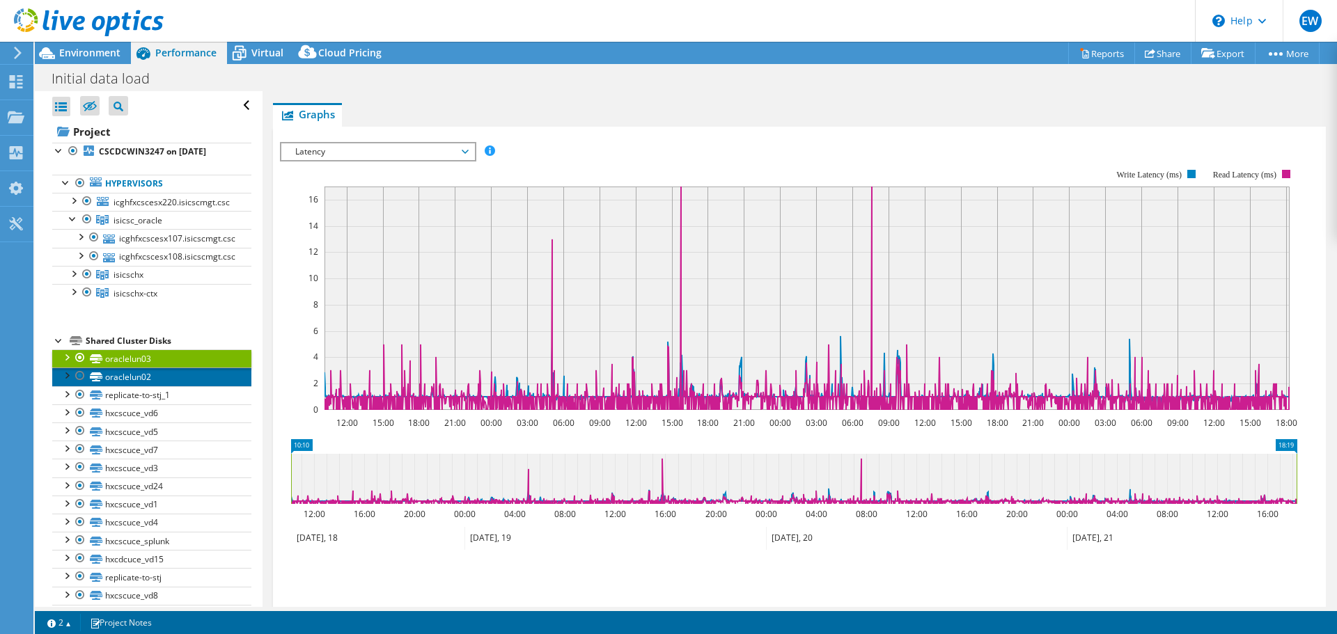
click at [134, 382] on link "oraclelun02" at bounding box center [151, 377] width 199 height 18
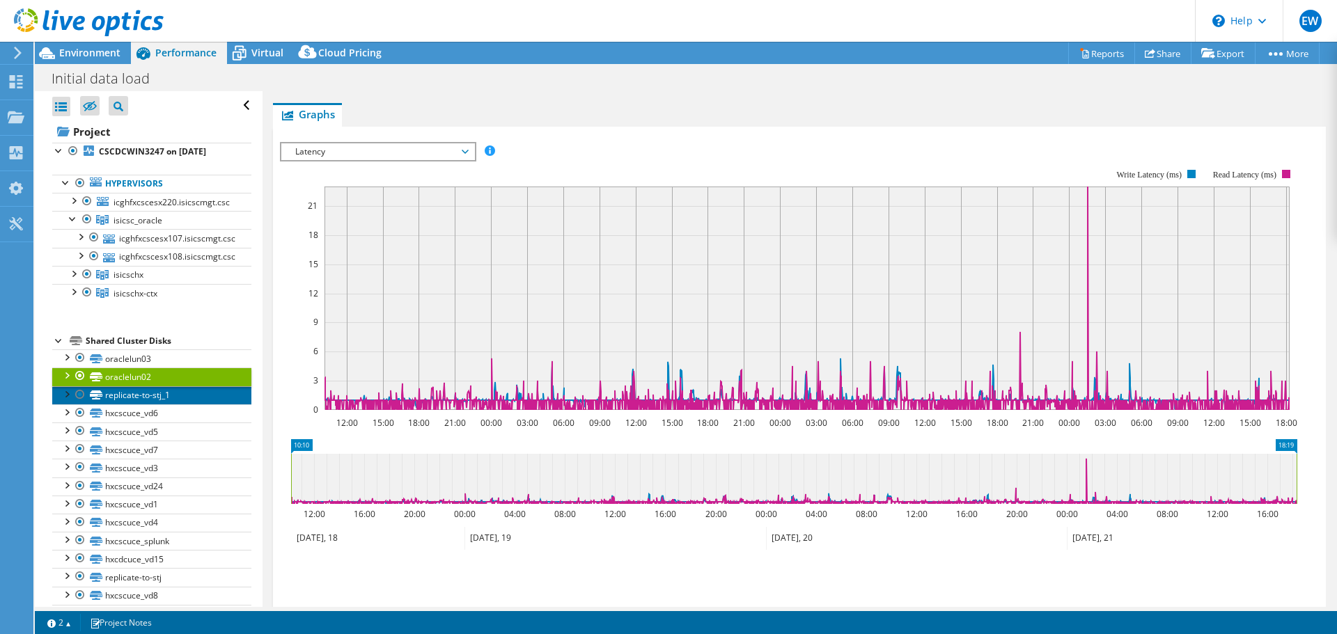
click at [158, 396] on link "replicate-to-stj_1" at bounding box center [151, 395] width 199 height 18
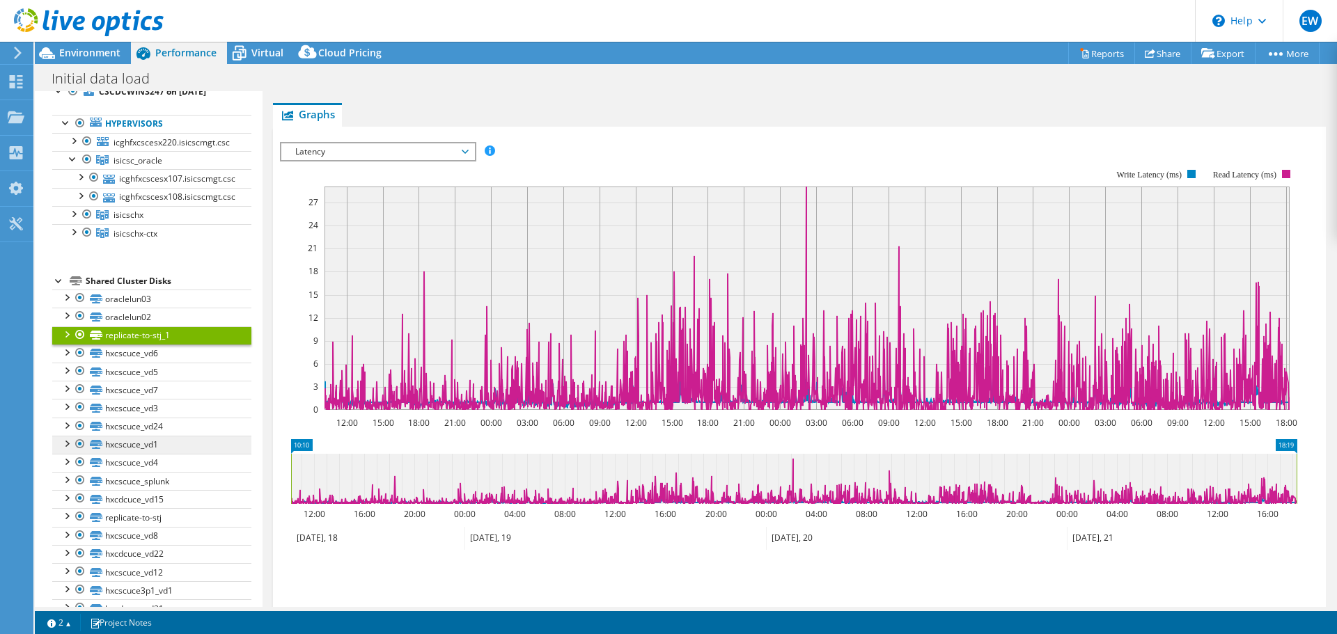
scroll to position [80, 0]
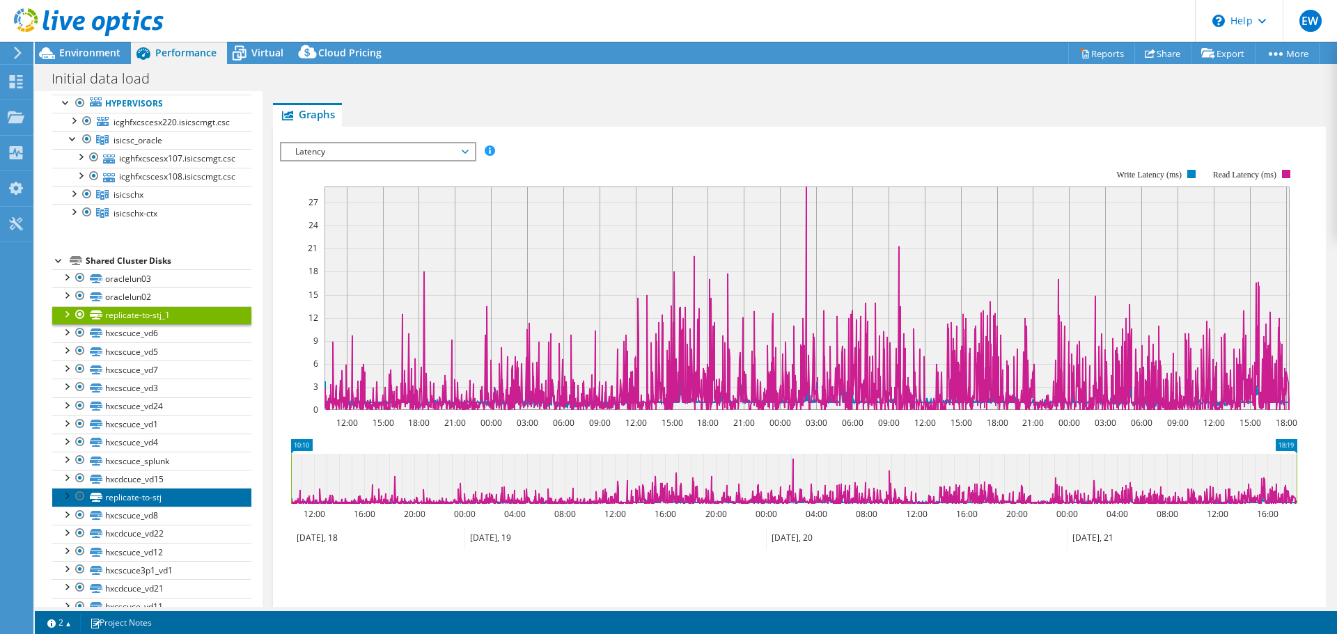
click at [149, 503] on link "replicate-to-stj" at bounding box center [151, 497] width 199 height 18
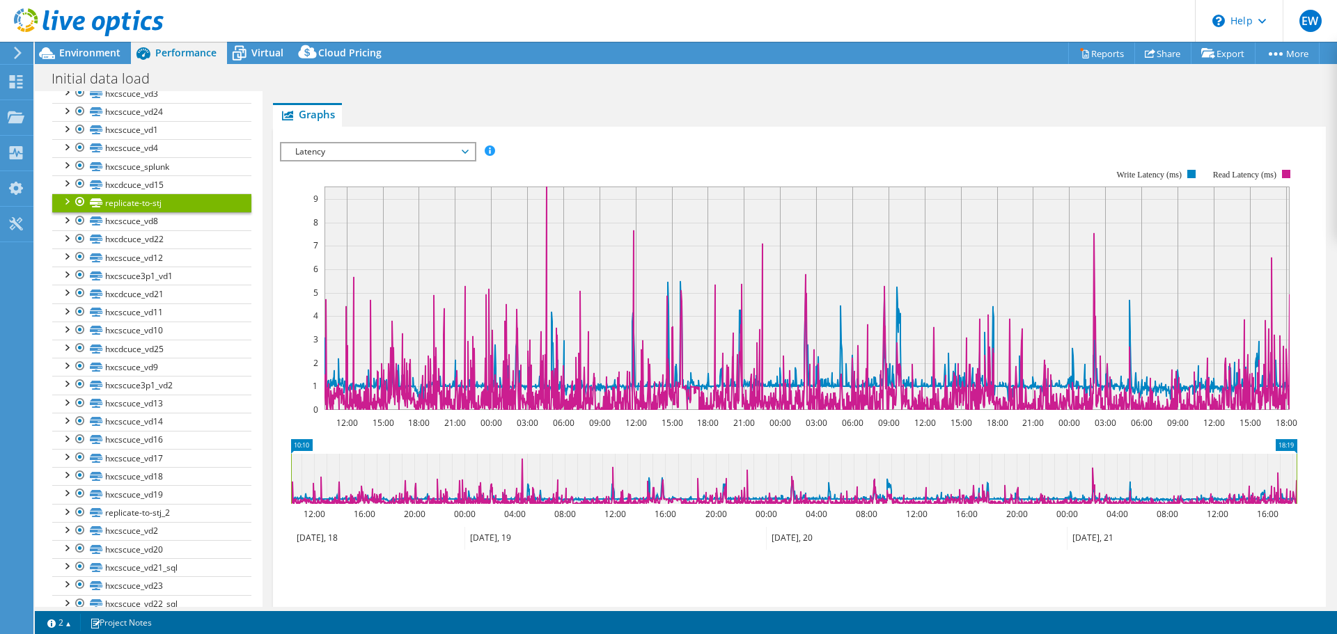
scroll to position [471, 0]
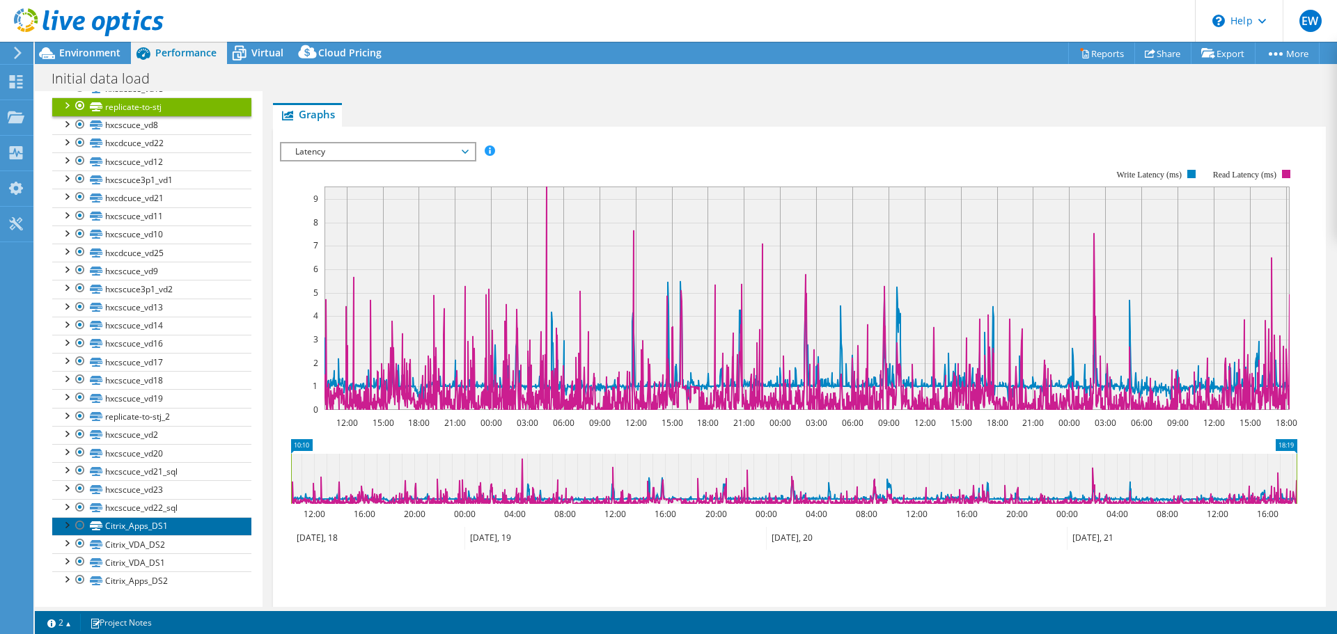
click at [148, 525] on link "Citrix_Apps_DS1" at bounding box center [151, 526] width 199 height 18
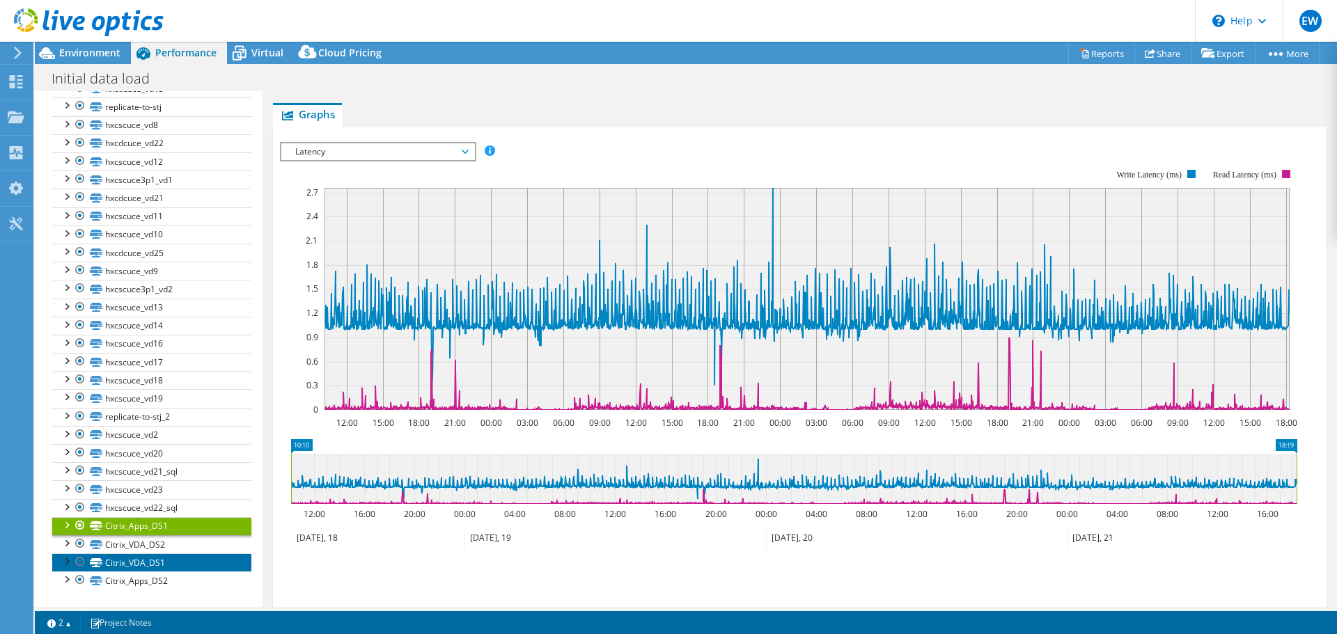
click at [150, 564] on link "Citrix_VDA_DS1" at bounding box center [151, 563] width 199 height 18
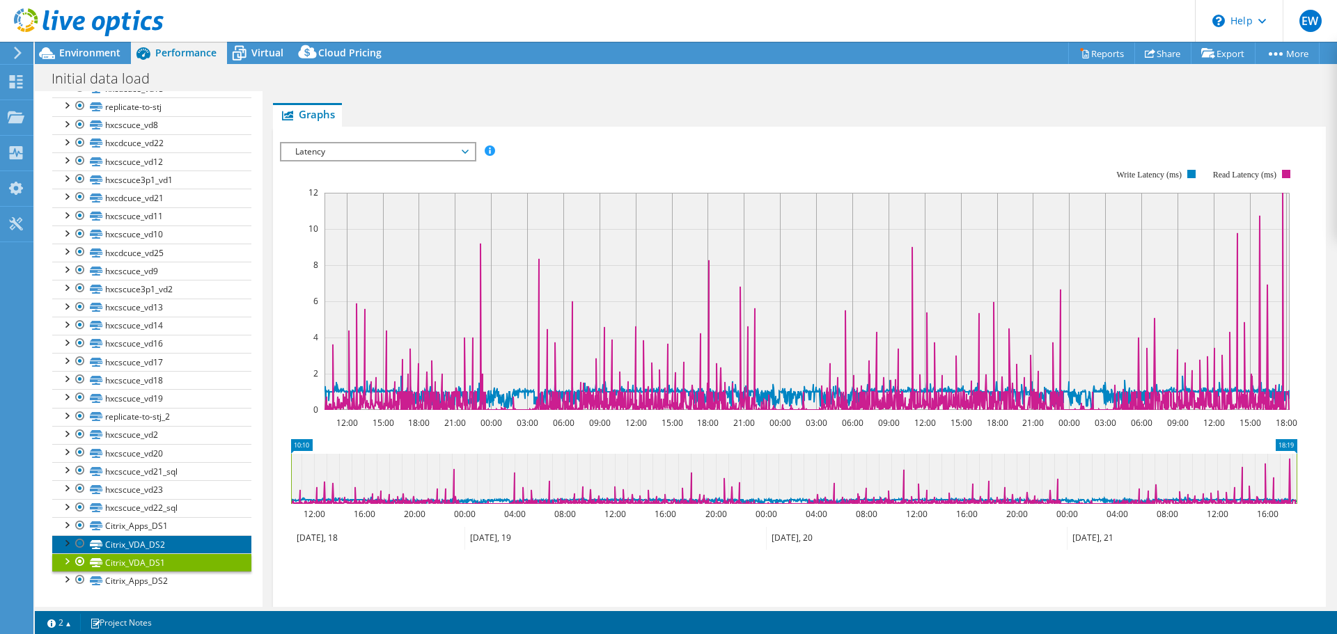
click at [152, 545] on link "Citrix_VDA_DS2" at bounding box center [151, 544] width 199 height 18
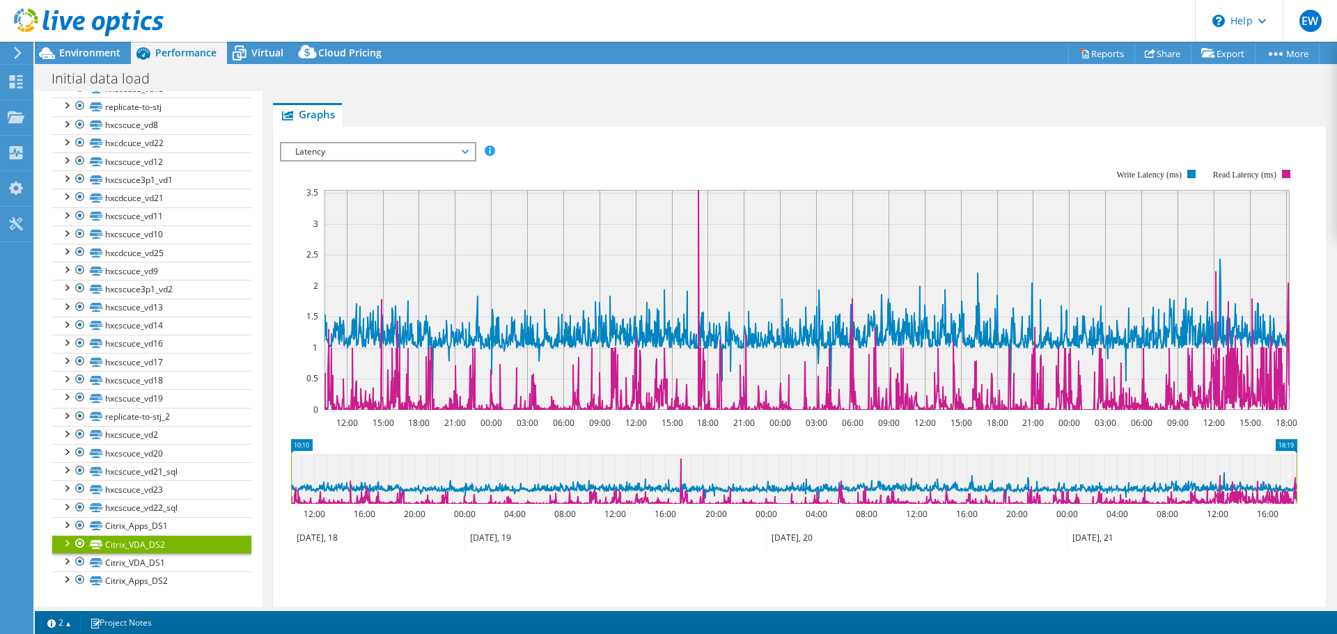
click at [456, 145] on span "Latency" at bounding box center [377, 151] width 179 height 17
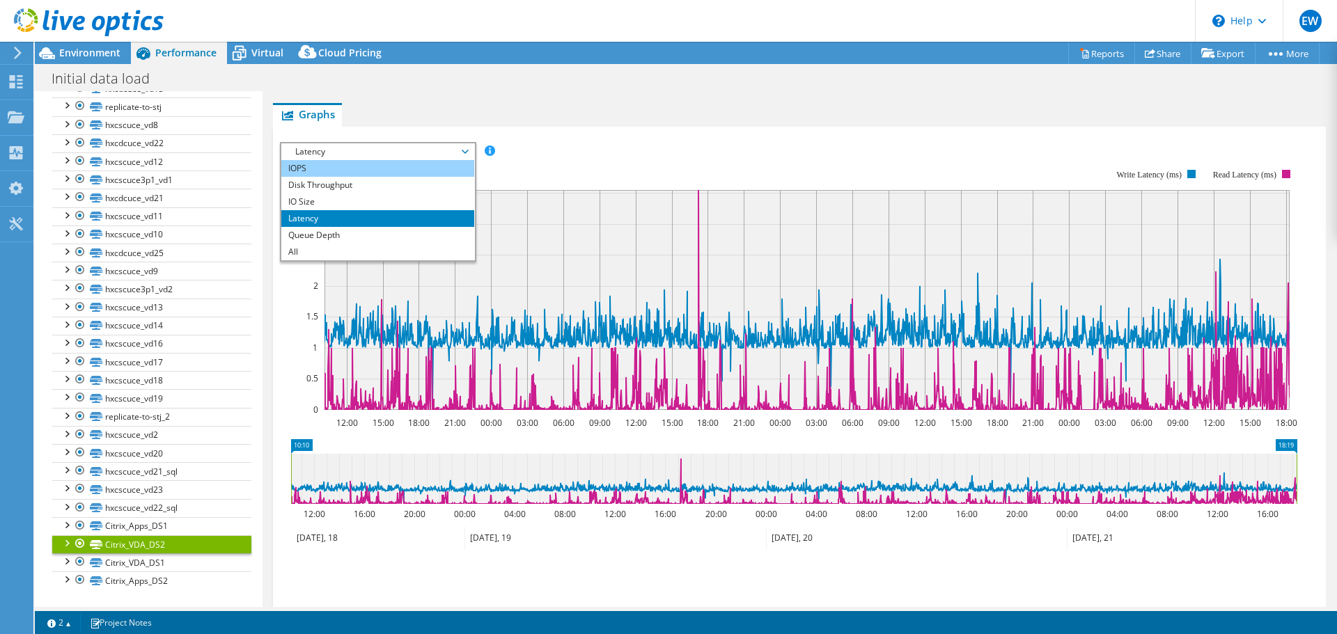
click at [337, 169] on li "IOPS" at bounding box center [377, 168] width 193 height 17
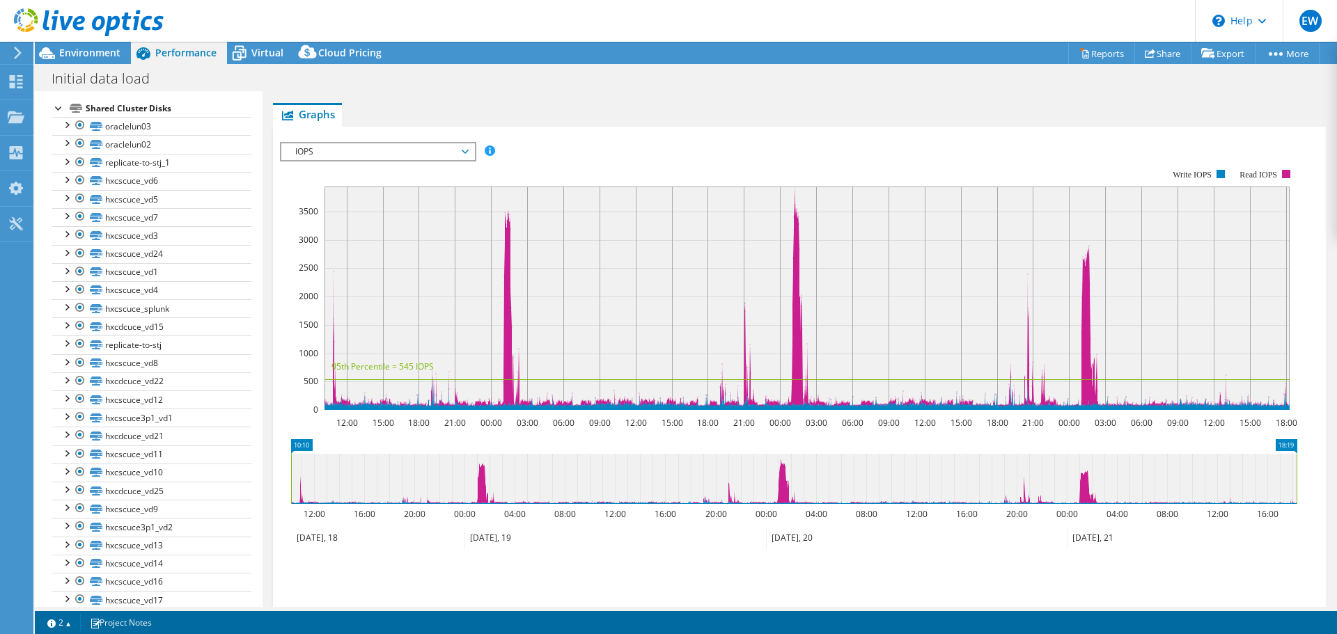
scroll to position [232, 0]
click at [82, 56] on span "Environment" at bounding box center [89, 52] width 61 height 13
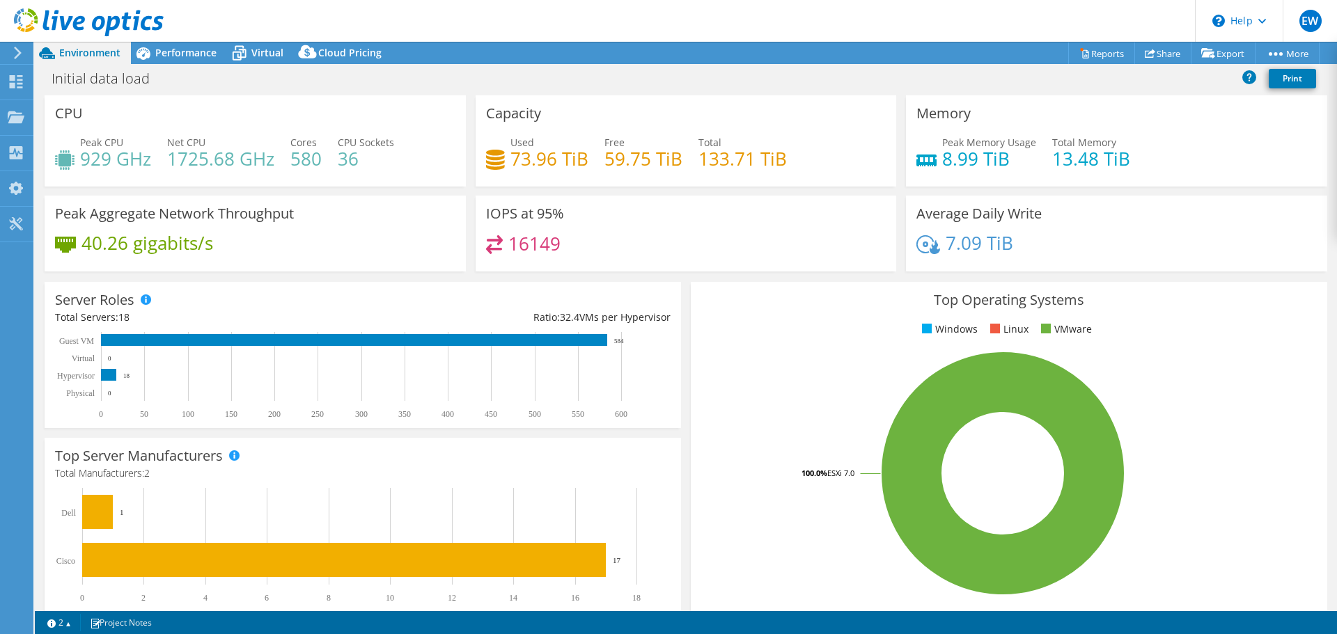
select select "USD"
click at [274, 50] on span "Virtual" at bounding box center [267, 52] width 32 height 13
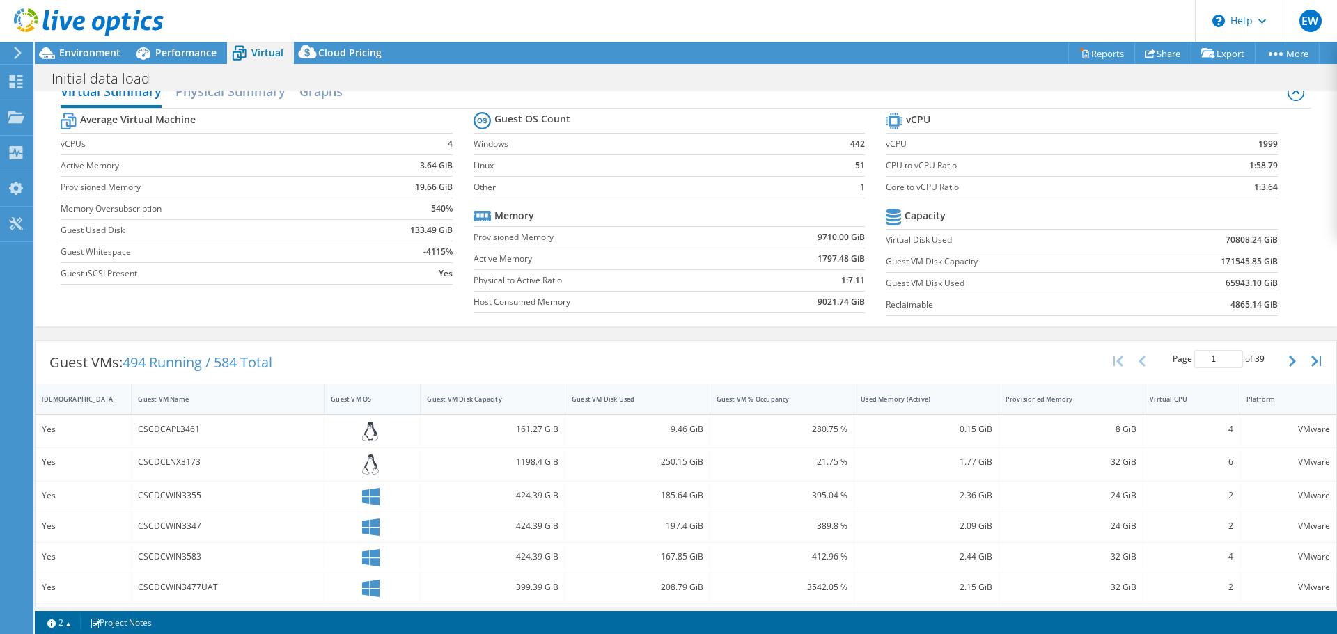
scroll to position [0, 0]
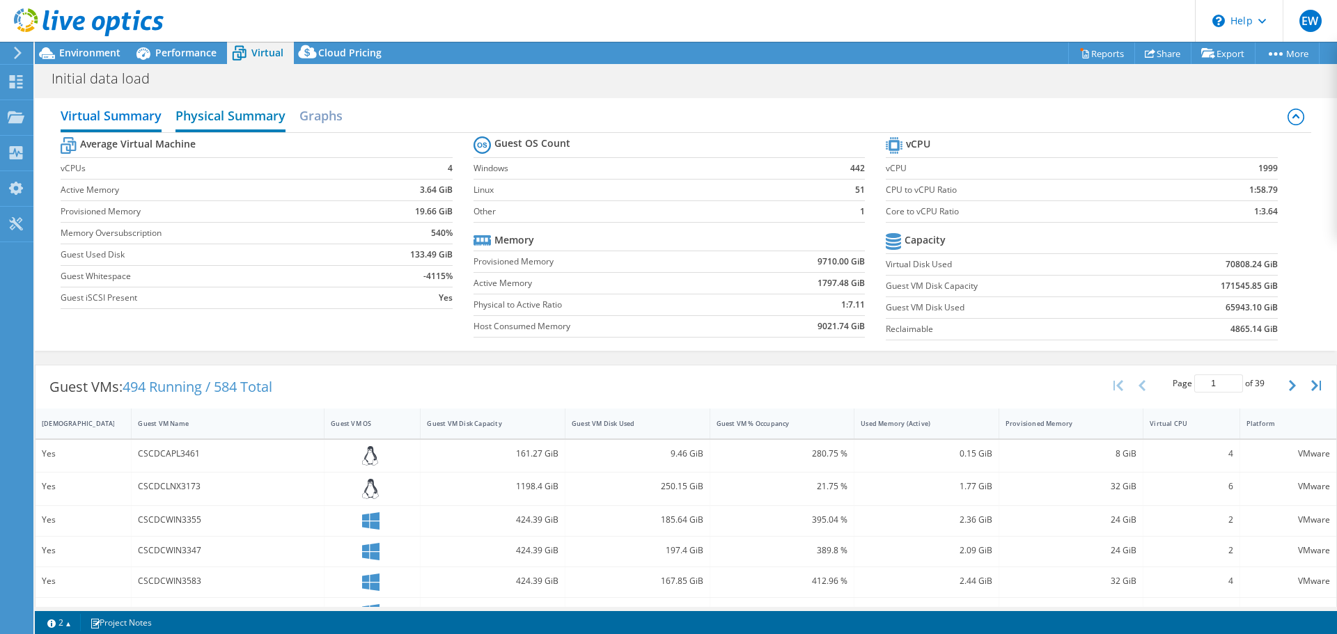
click at [237, 116] on h2 "Physical Summary" at bounding box center [230, 117] width 110 height 31
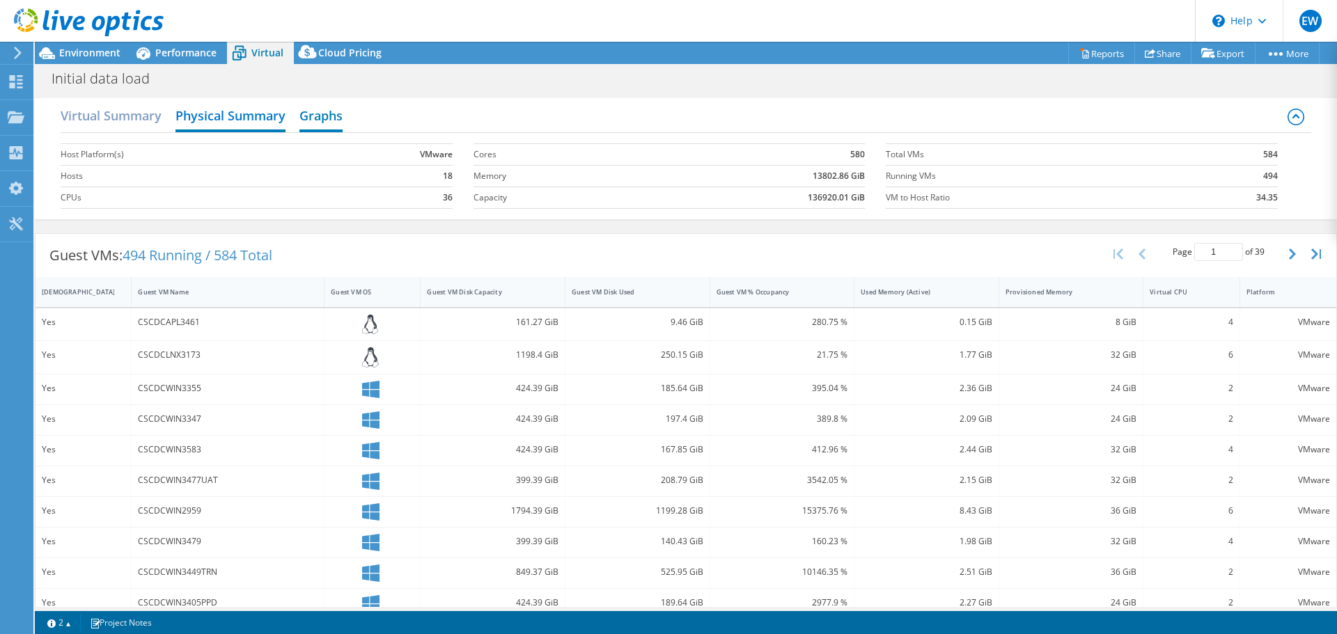
click at [320, 109] on h2 "Graphs" at bounding box center [320, 117] width 43 height 31
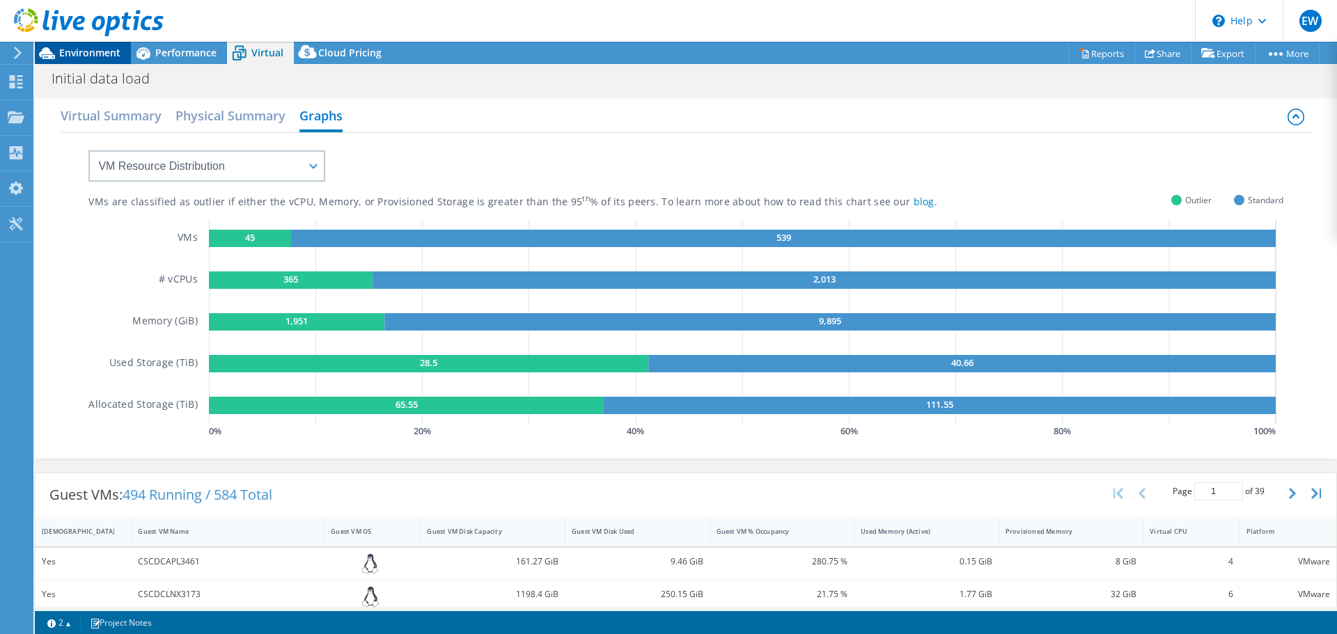
click at [79, 58] on span "Environment" at bounding box center [89, 52] width 61 height 13
